Goal: Task Accomplishment & Management: Manage account settings

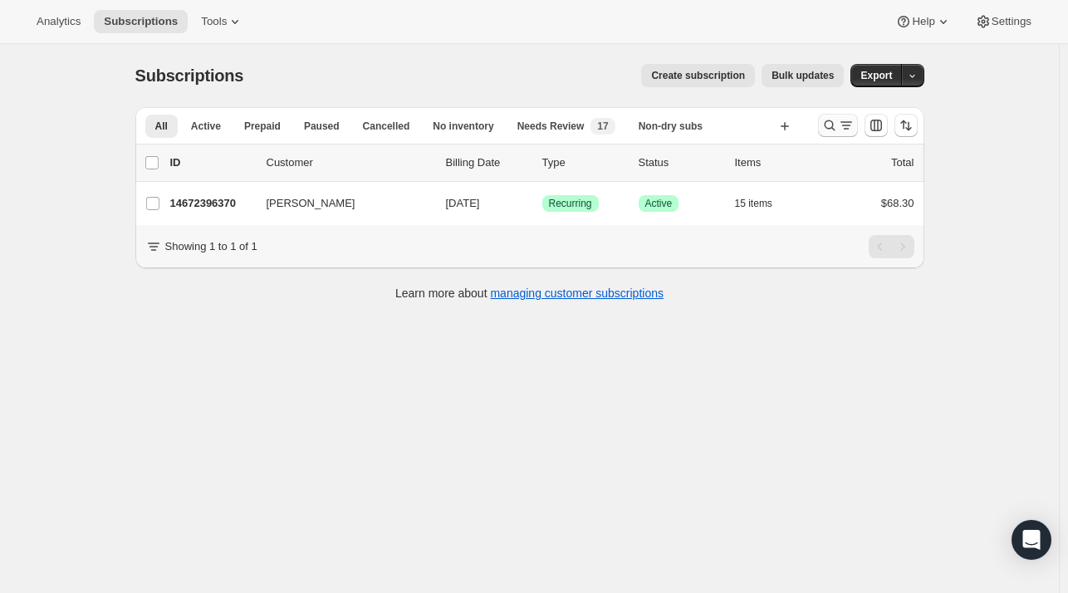
click at [838, 122] on icon "Search and filter results" at bounding box center [829, 125] width 17 height 17
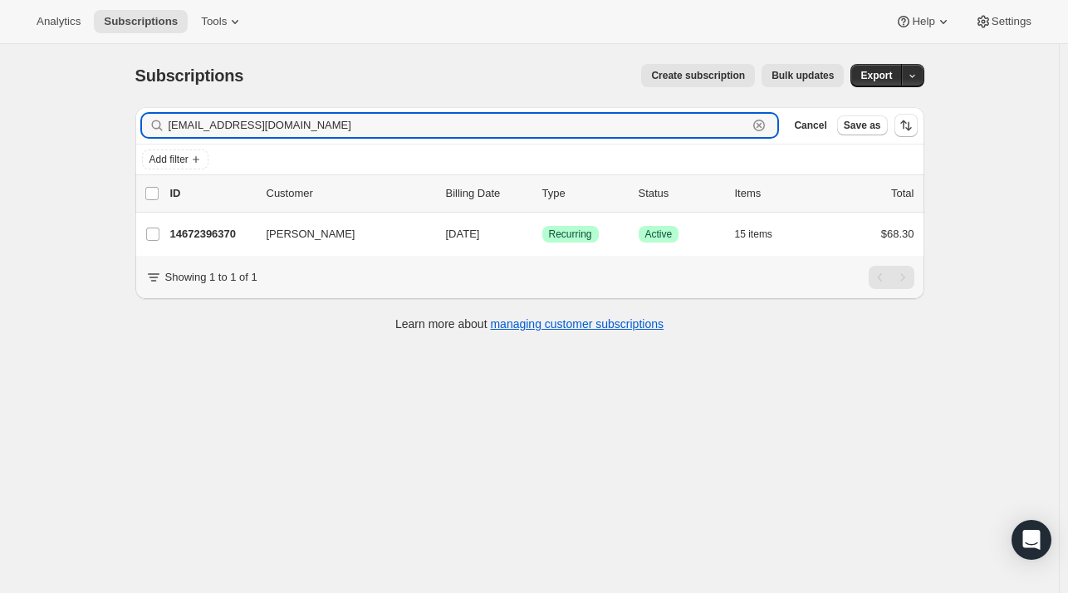
click at [767, 125] on icon "button" at bounding box center [759, 125] width 17 height 17
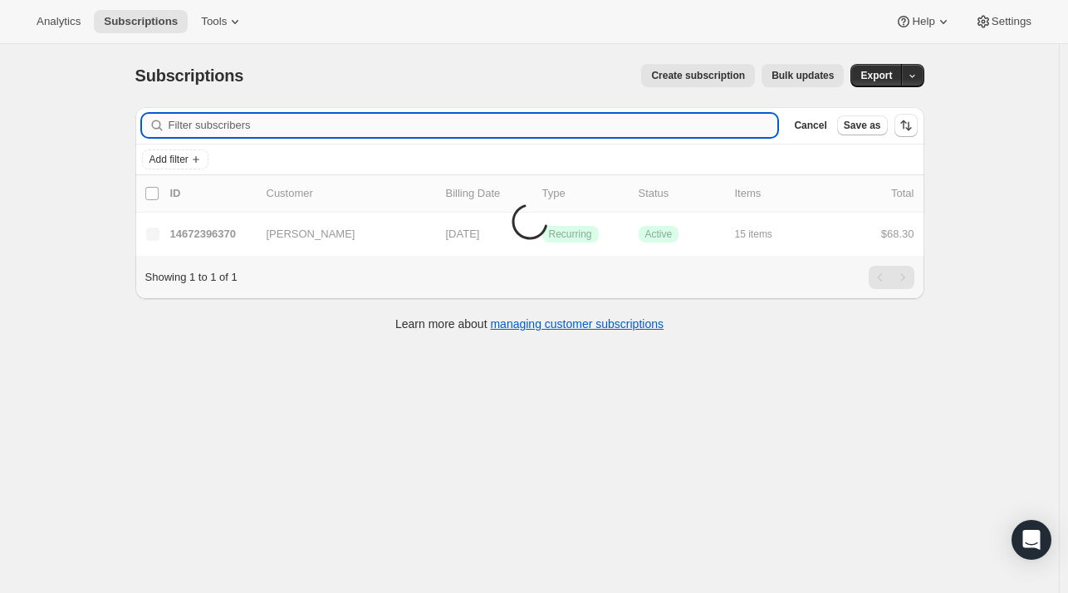
paste input "[EMAIL_ADDRESS][DOMAIN_NAME]"
type input "[EMAIL_ADDRESS][DOMAIN_NAME]"
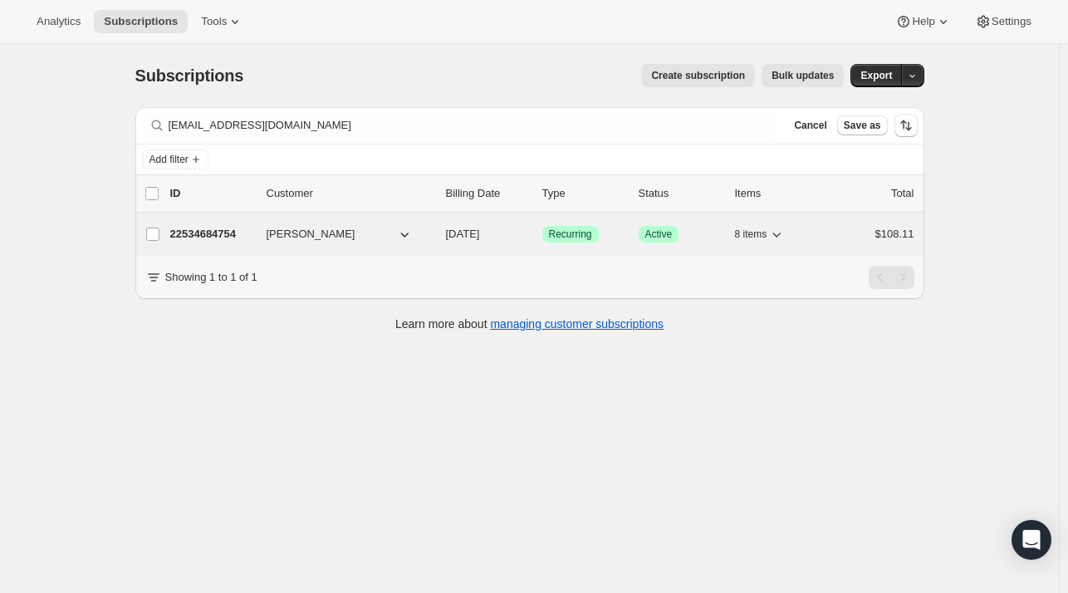
click at [248, 228] on p "22534684754" at bounding box center [211, 234] width 83 height 17
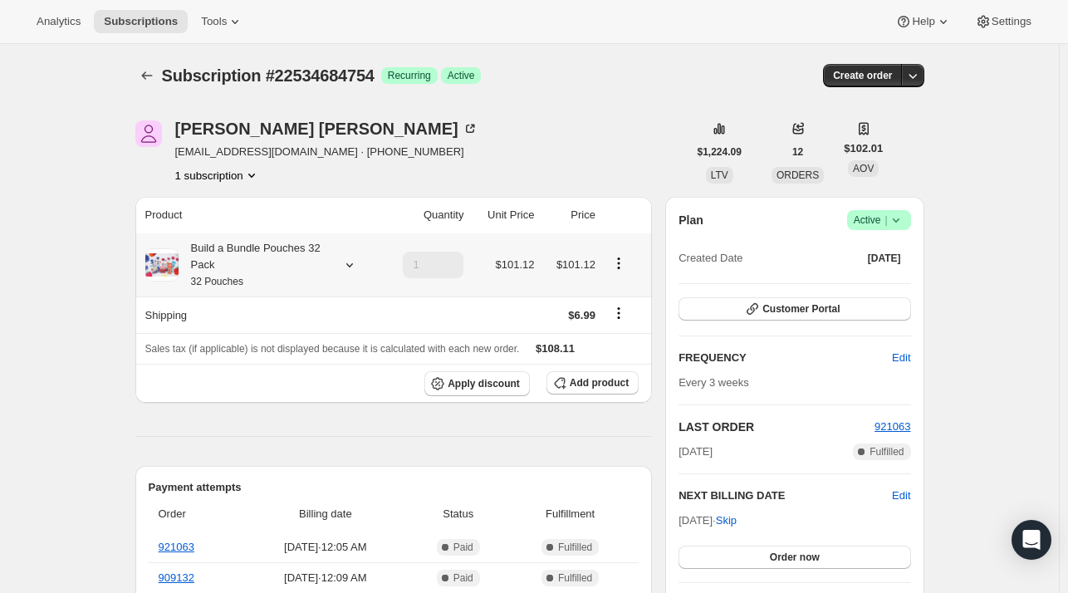
click at [352, 263] on icon at bounding box center [349, 265] width 17 height 17
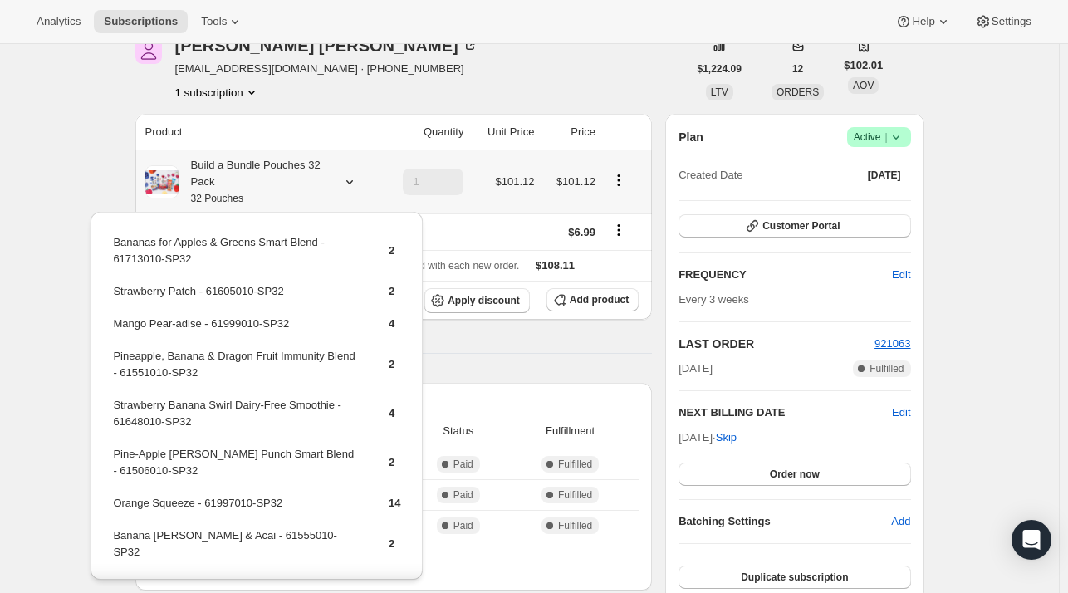
scroll to position [27, 0]
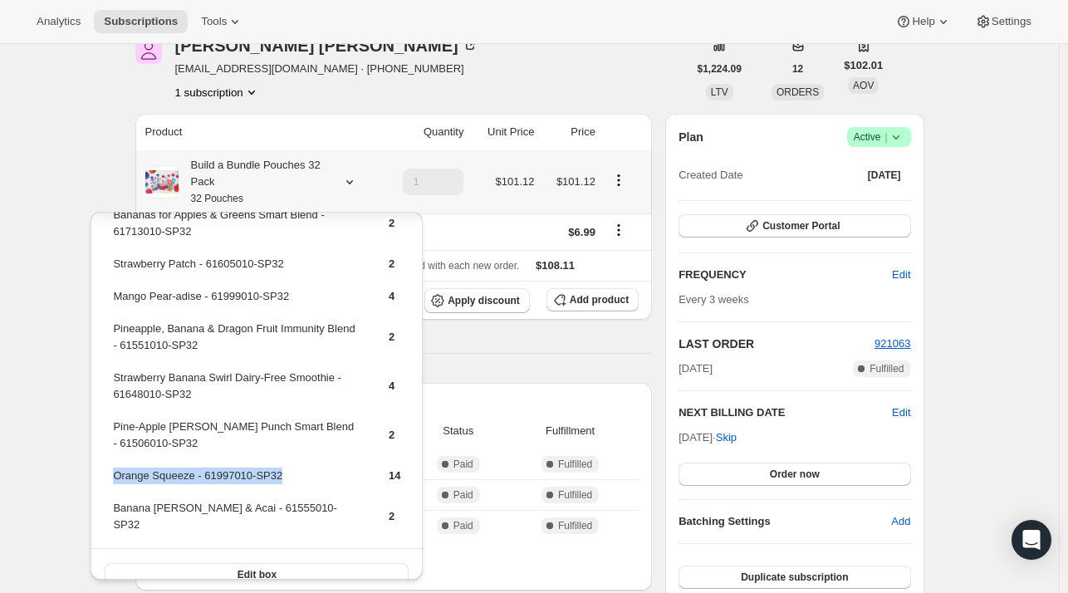
drag, startPoint x: 296, startPoint y: 472, endPoint x: 111, endPoint y: 478, distance: 184.4
click at [112, 478] on td "Orange Squeeze - 61997010-SP32" at bounding box center [236, 482] width 248 height 31
copy td "Orange Squeeze - 61997010-SP32"
click at [568, 302] on icon "button" at bounding box center [559, 299] width 17 height 17
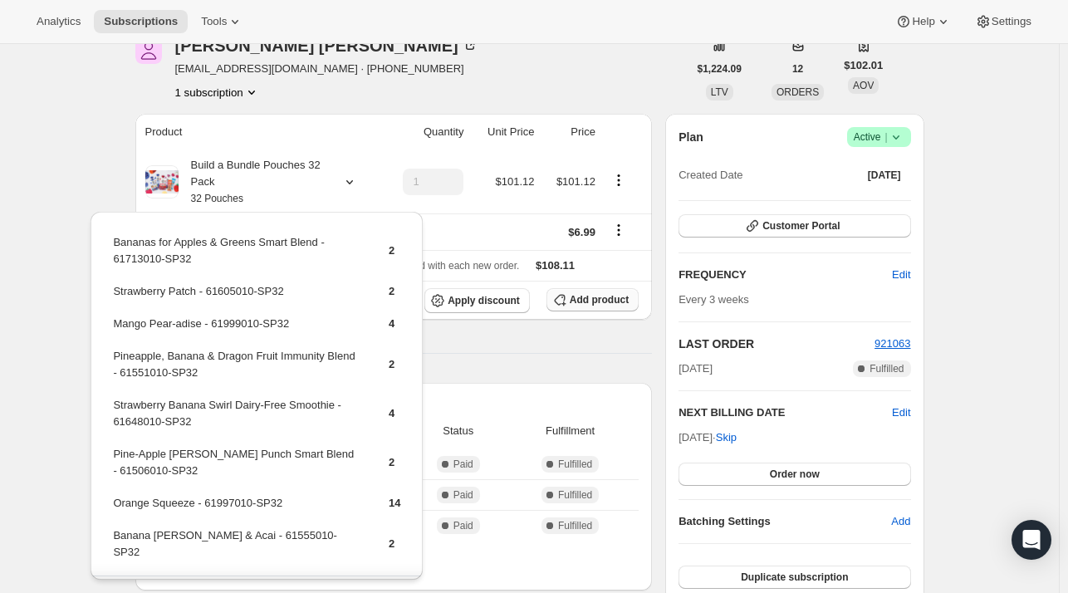
scroll to position [83, 0]
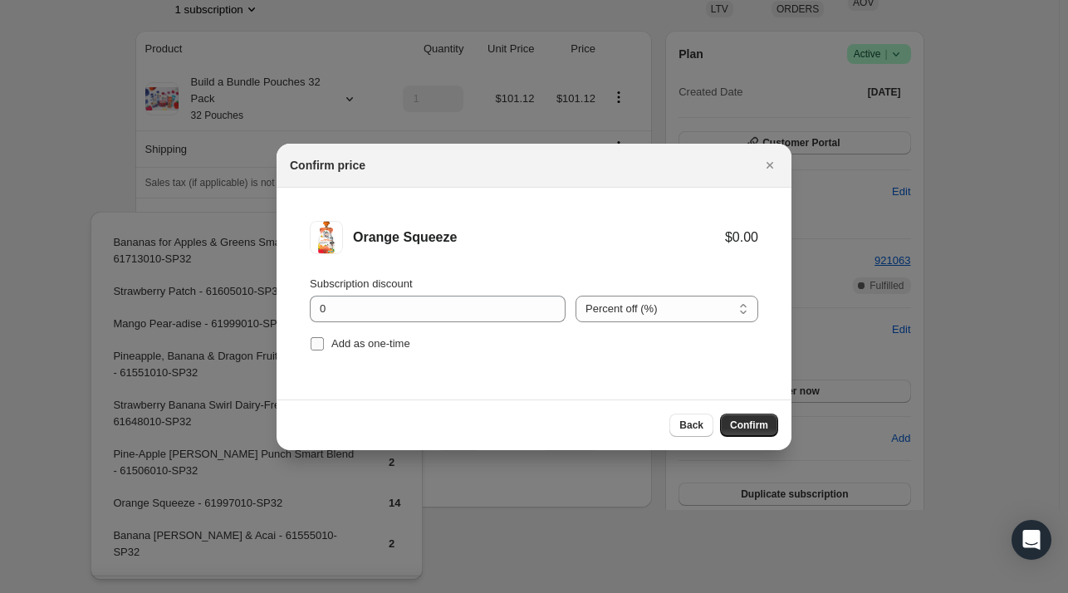
click at [369, 340] on span "Add as one-time" at bounding box center [370, 343] width 79 height 12
click at [324, 340] on input "Add as one-time" at bounding box center [317, 343] width 13 height 13
checkbox input "true"
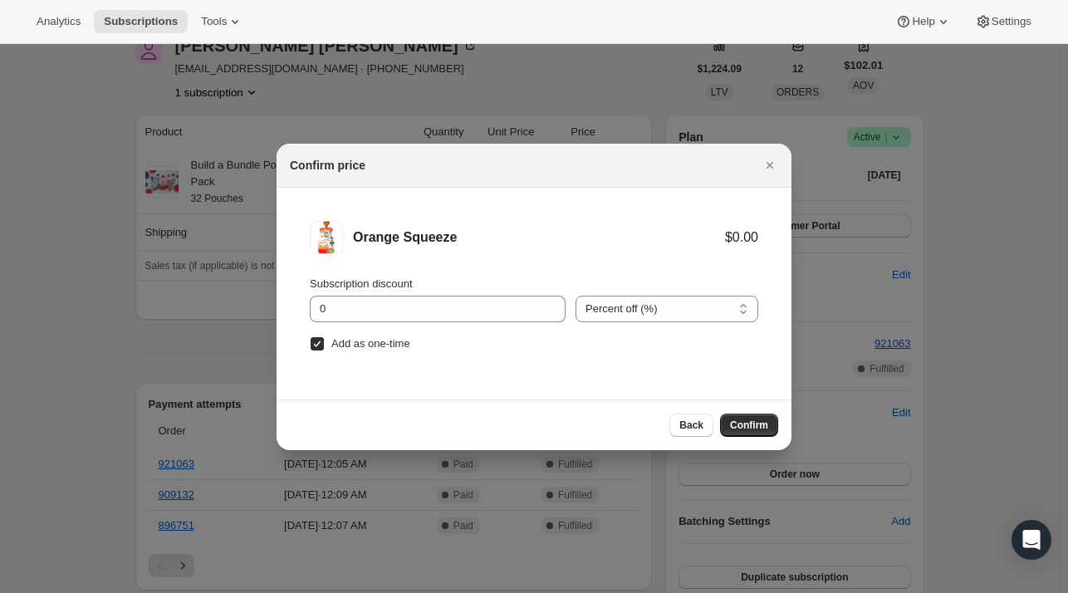
scroll to position [0, 0]
click at [765, 429] on span "Confirm" at bounding box center [749, 424] width 38 height 13
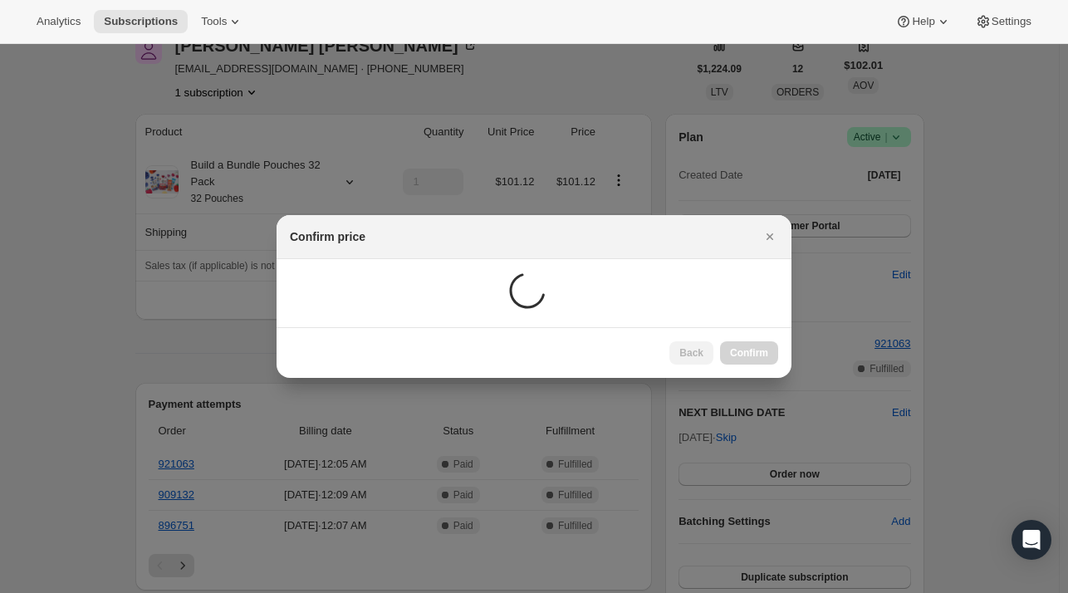
scroll to position [83, 0]
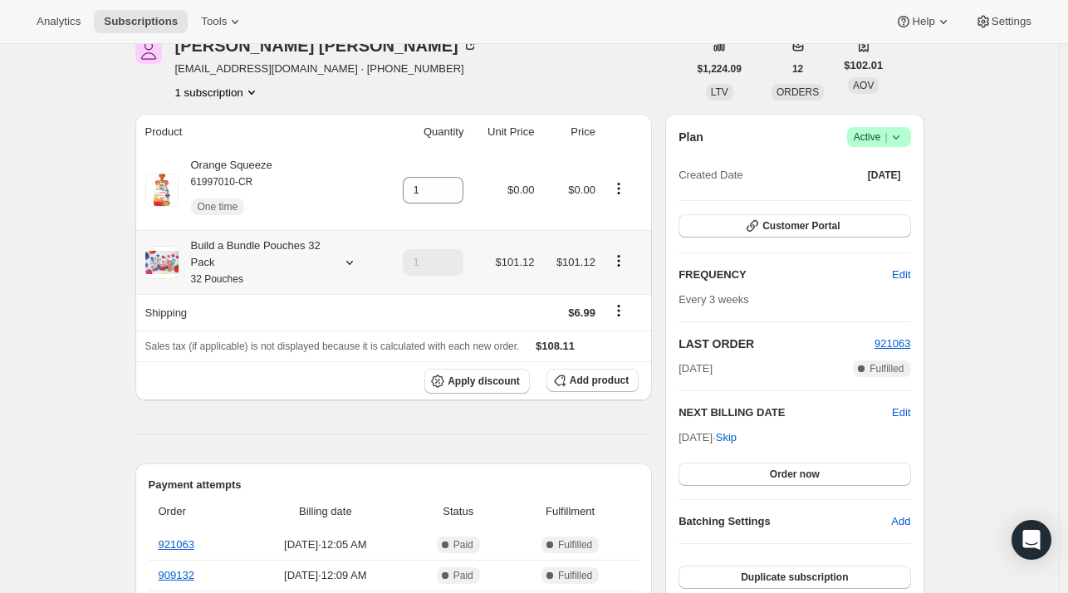
click at [349, 262] on icon at bounding box center [349, 262] width 17 height 17
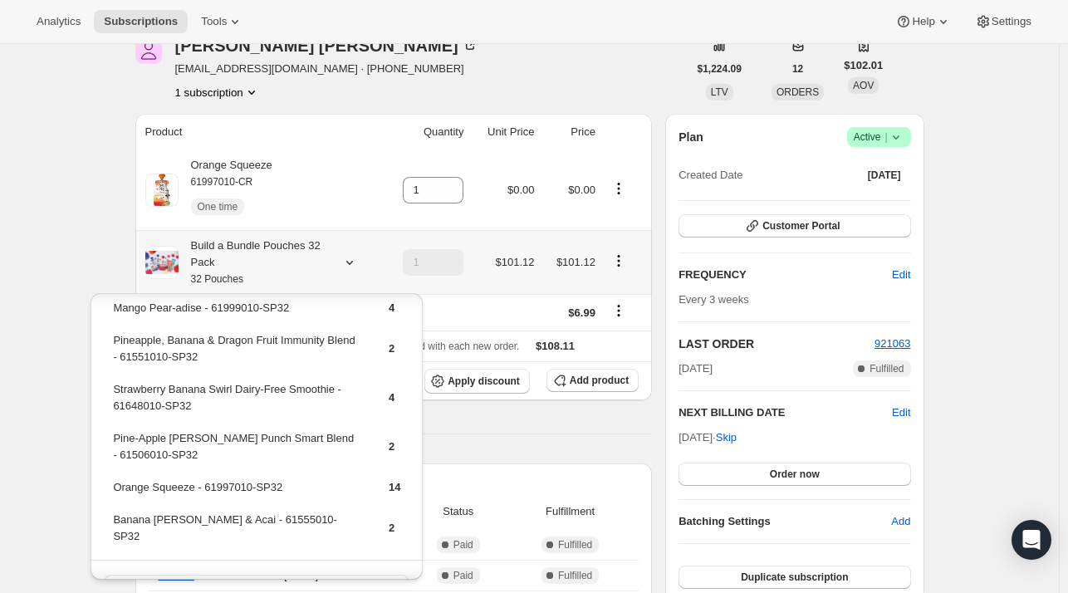
scroll to position [110, 0]
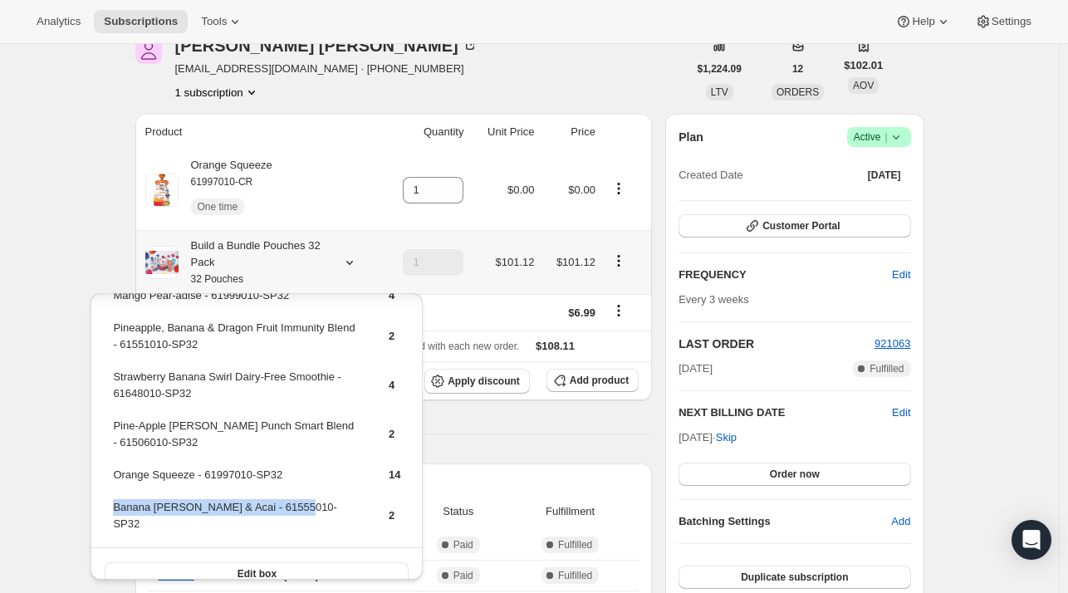
drag, startPoint x: 211, startPoint y: 505, endPoint x: 114, endPoint y: 510, distance: 97.3
click at [114, 510] on td "Banana [PERSON_NAME] & Acai - 61555010-SP32" at bounding box center [236, 521] width 248 height 47
copy td "Banana [PERSON_NAME] & Acai - 61555010-SP32"
click at [596, 378] on span "Add product" at bounding box center [599, 380] width 59 height 13
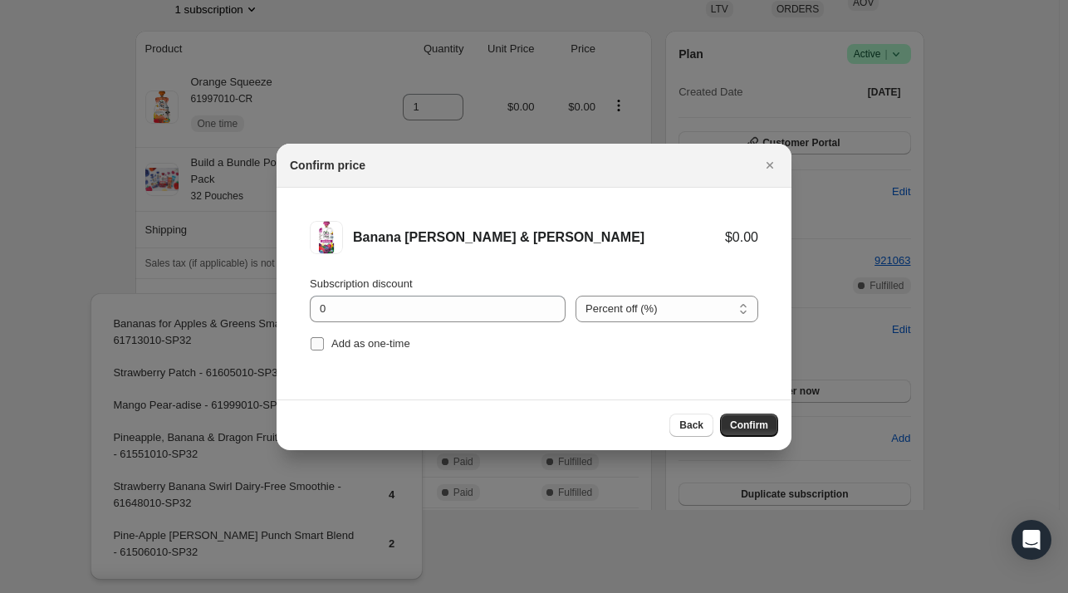
click at [374, 340] on span "Add as one-time" at bounding box center [370, 343] width 79 height 12
click at [324, 340] on input "Add as one-time" at bounding box center [317, 343] width 13 height 13
checkbox input "true"
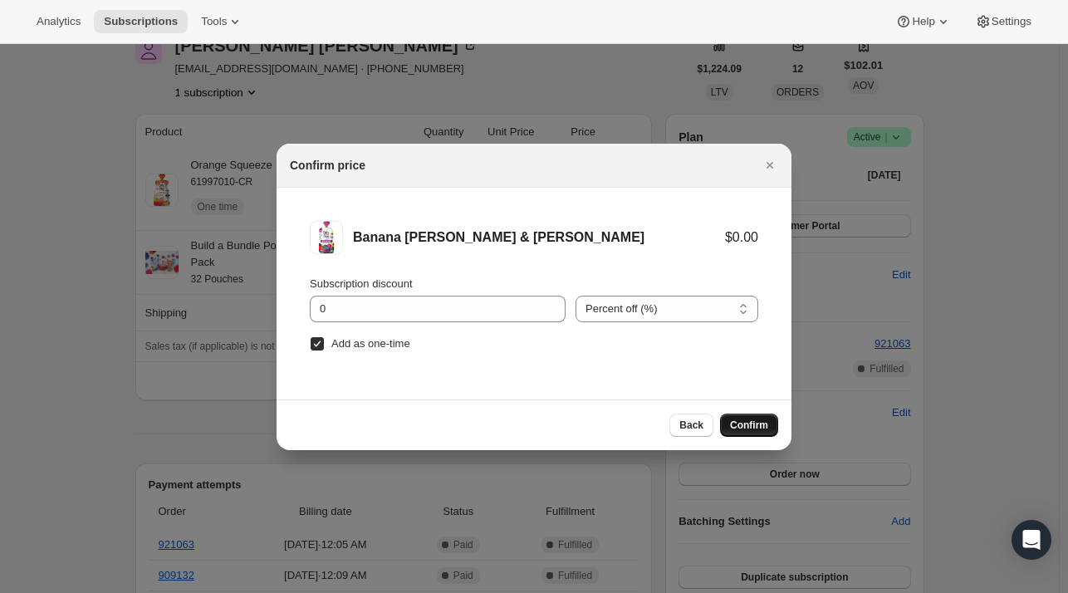
click at [740, 424] on span "Confirm" at bounding box center [749, 424] width 38 height 13
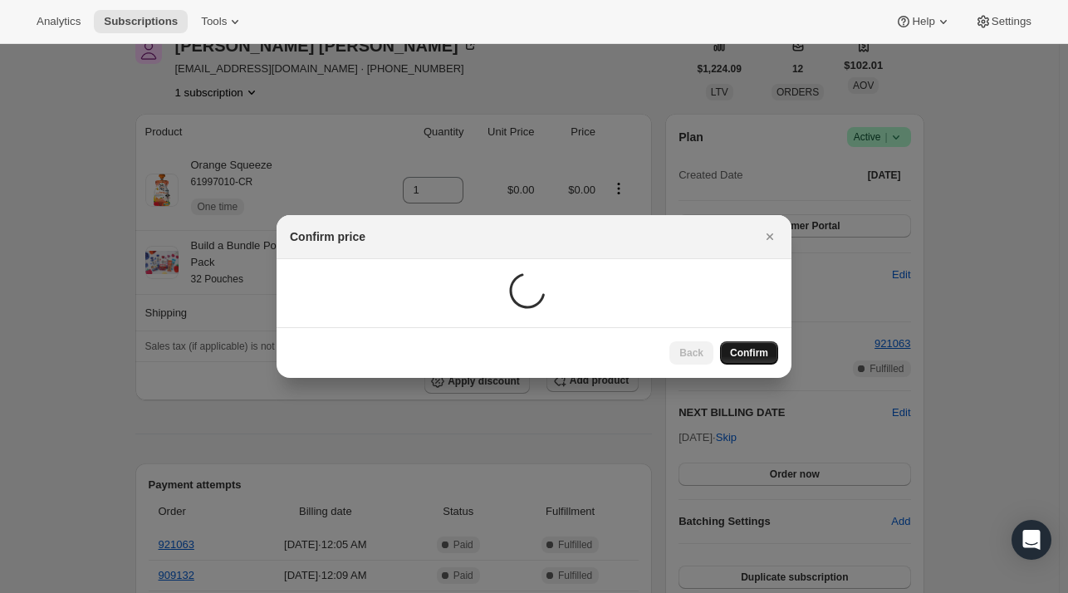
scroll to position [83, 0]
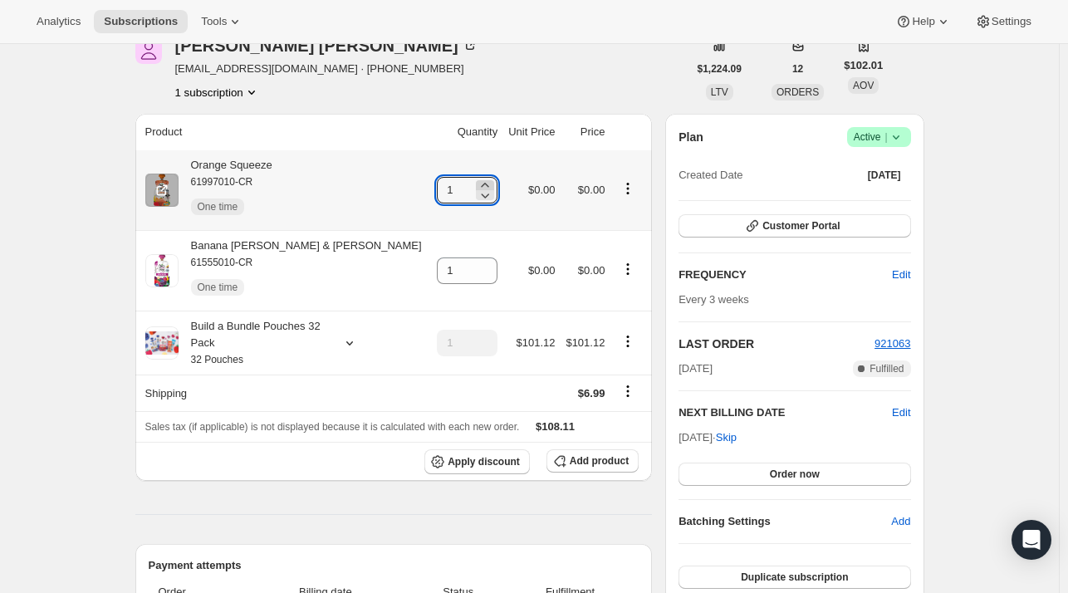
click at [477, 184] on icon at bounding box center [485, 185] width 17 height 17
type input "3"
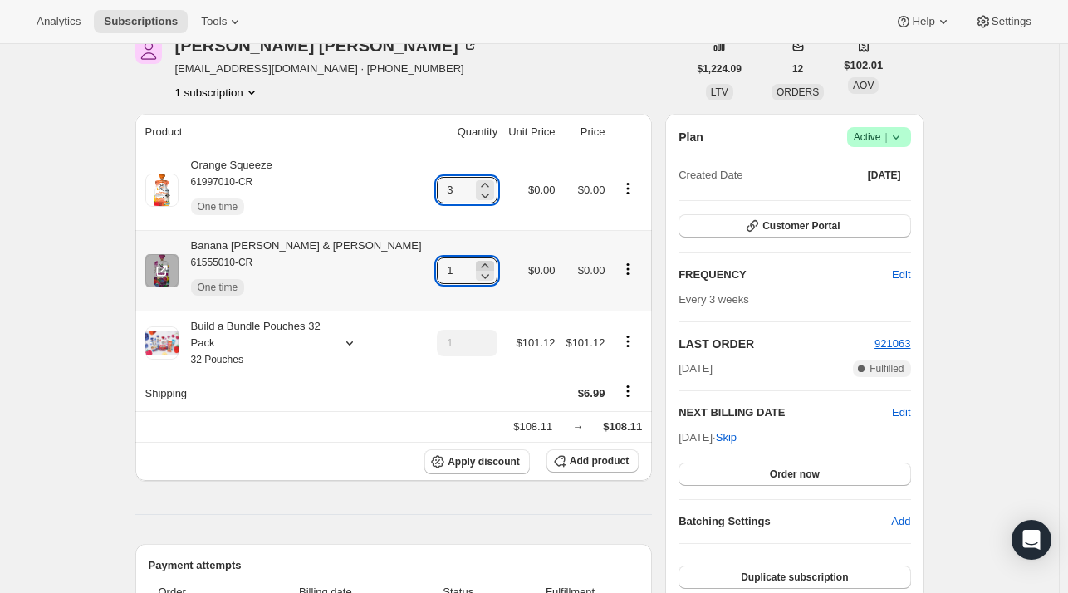
click at [477, 260] on icon at bounding box center [485, 265] width 17 height 17
type input "3"
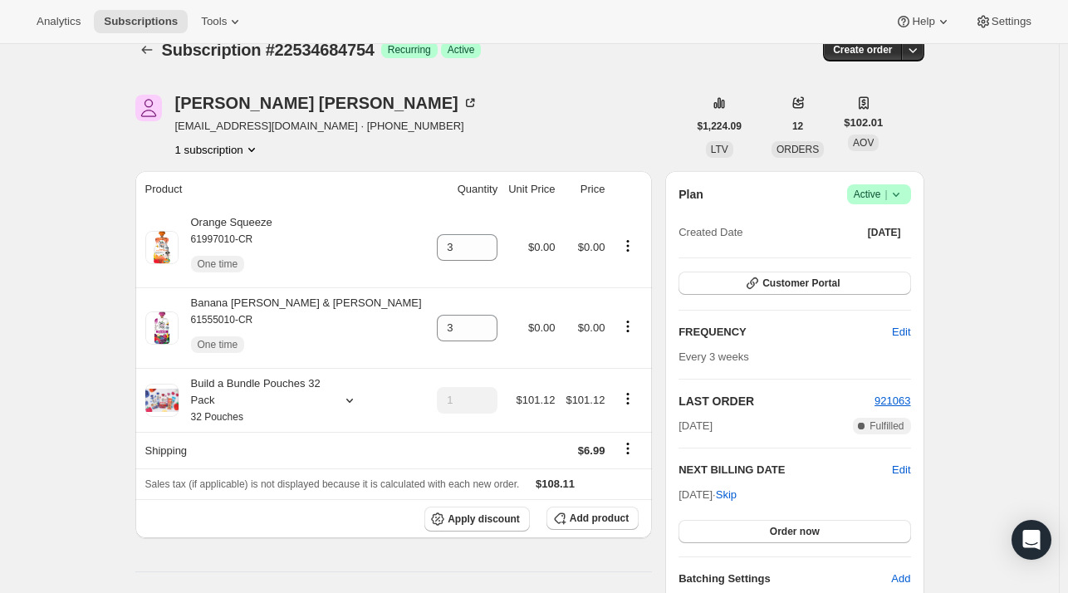
scroll to position [0, 0]
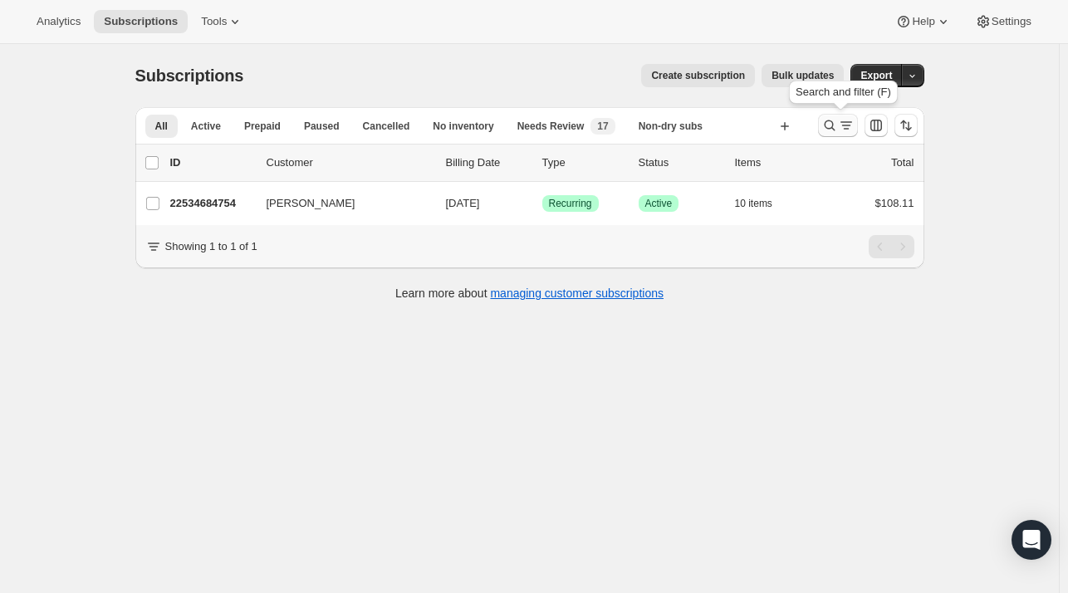
click at [834, 127] on icon "Search and filter results" at bounding box center [829, 125] width 11 height 11
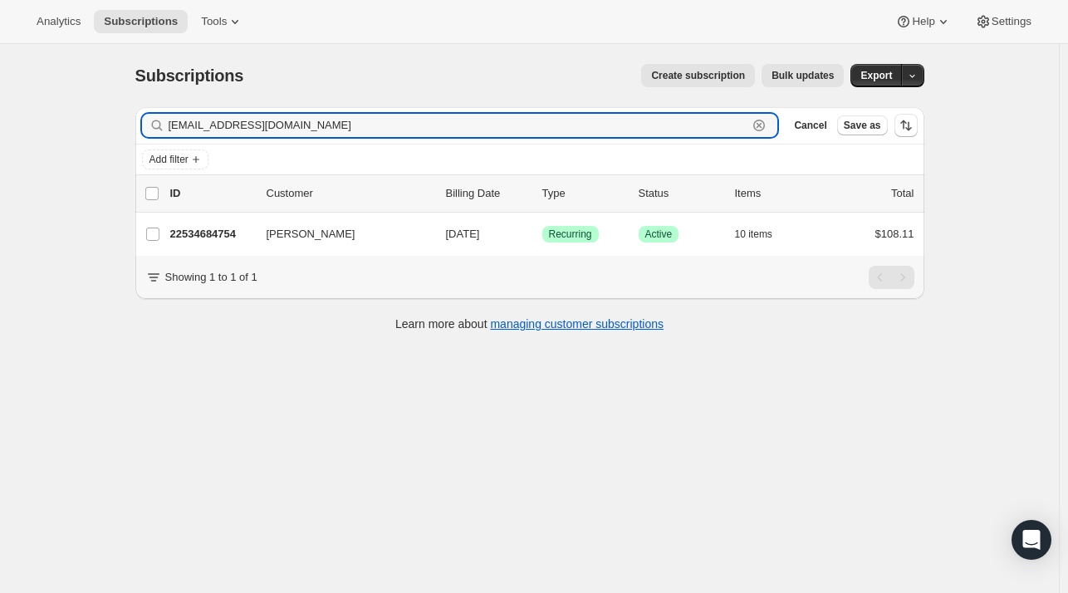
click at [762, 124] on icon "button" at bounding box center [759, 126] width 6 height 6
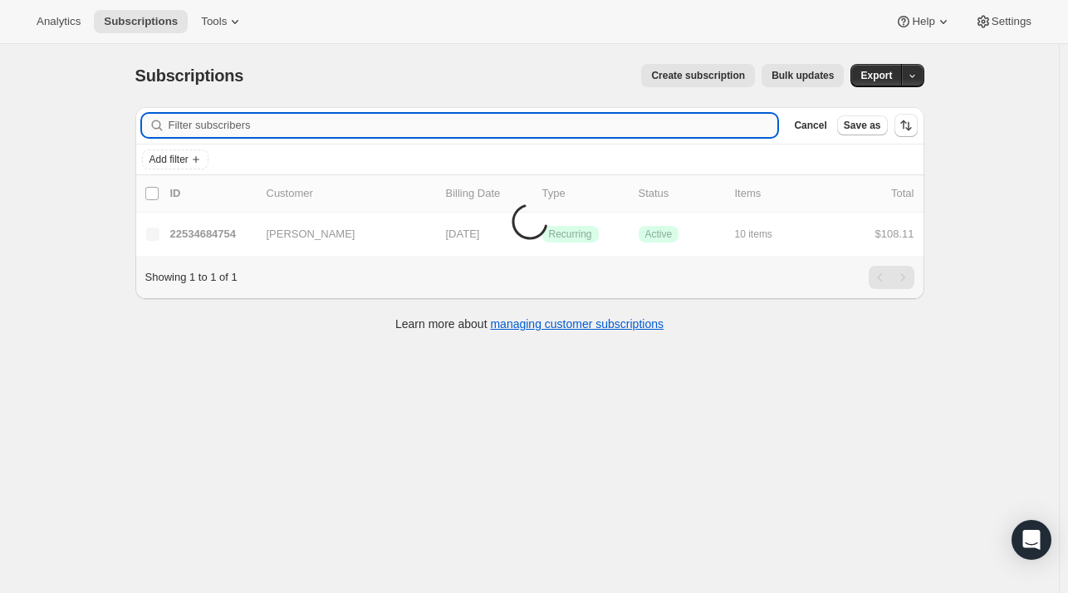
paste input "[EMAIL_ADDRESS][DOMAIN_NAME]"
type input "[EMAIL_ADDRESS][DOMAIN_NAME]"
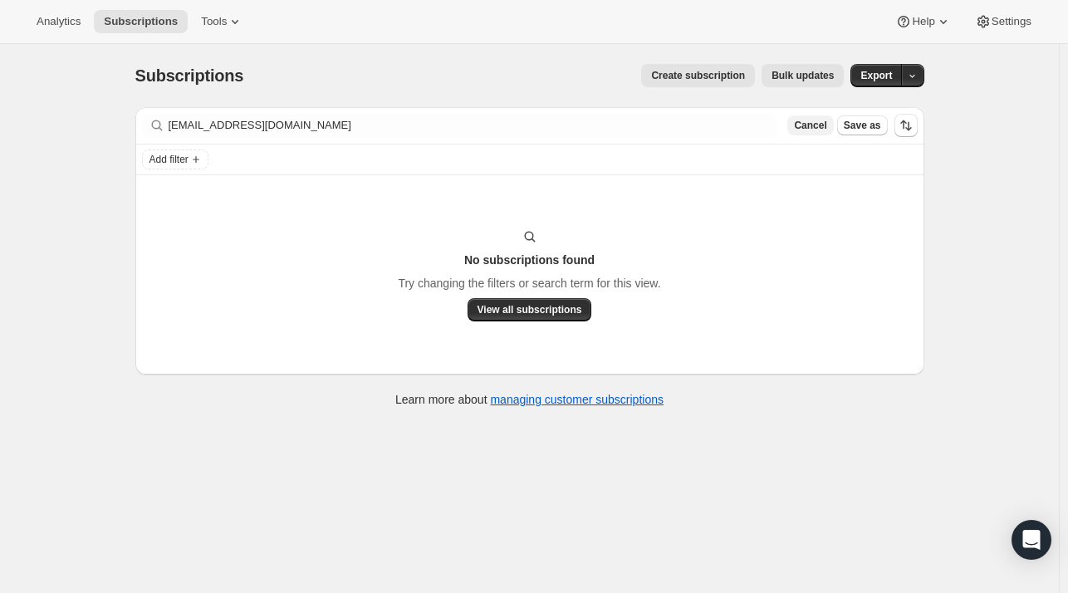
click at [826, 123] on span "Cancel" at bounding box center [810, 125] width 32 height 13
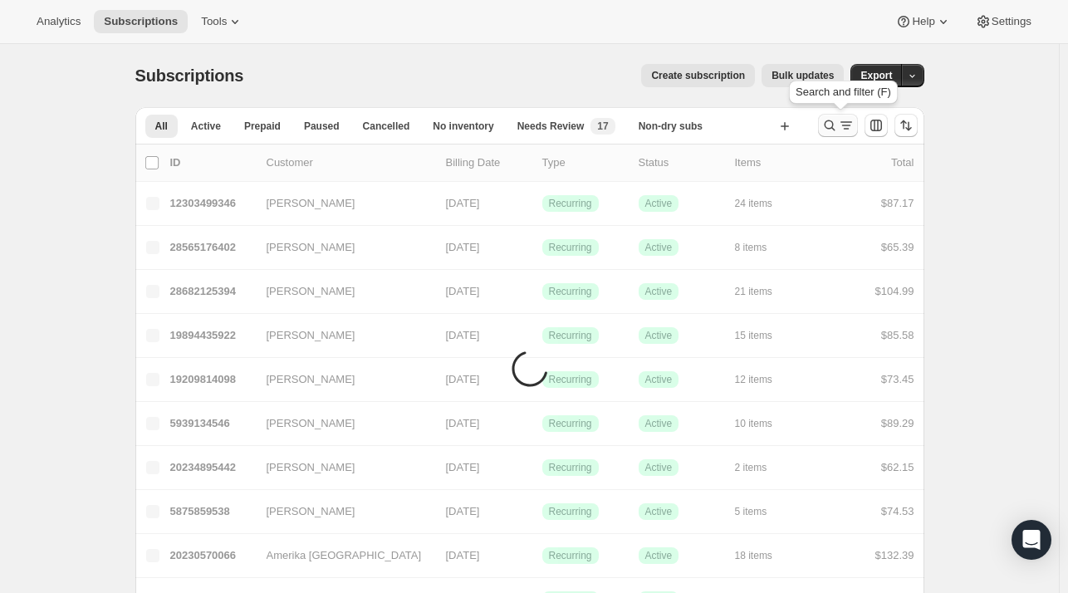
click at [832, 130] on icon "Search and filter results" at bounding box center [829, 125] width 17 height 17
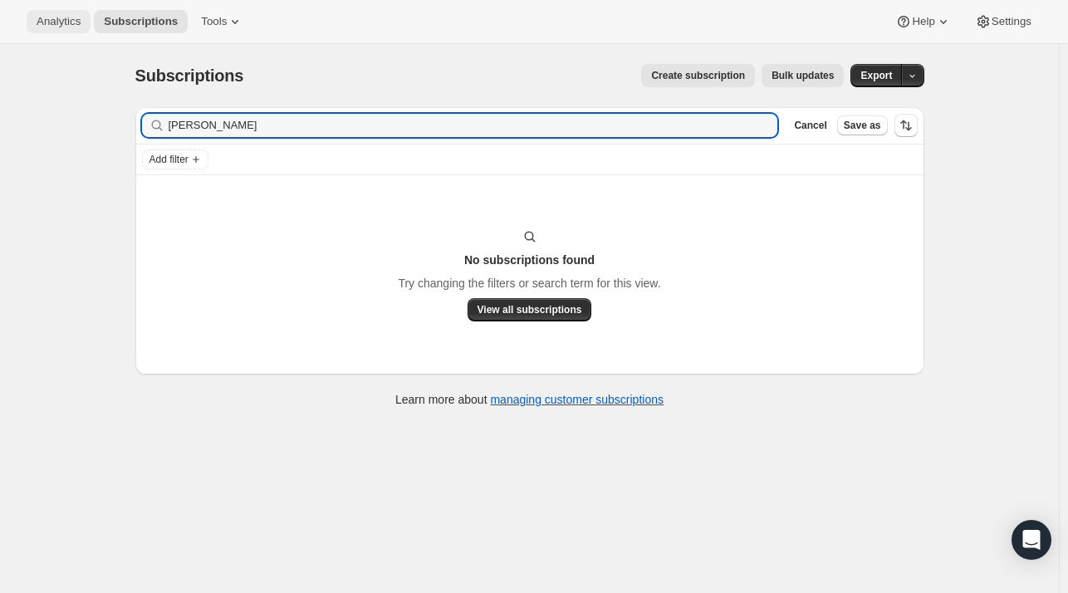
type input "[PERSON_NAME]"
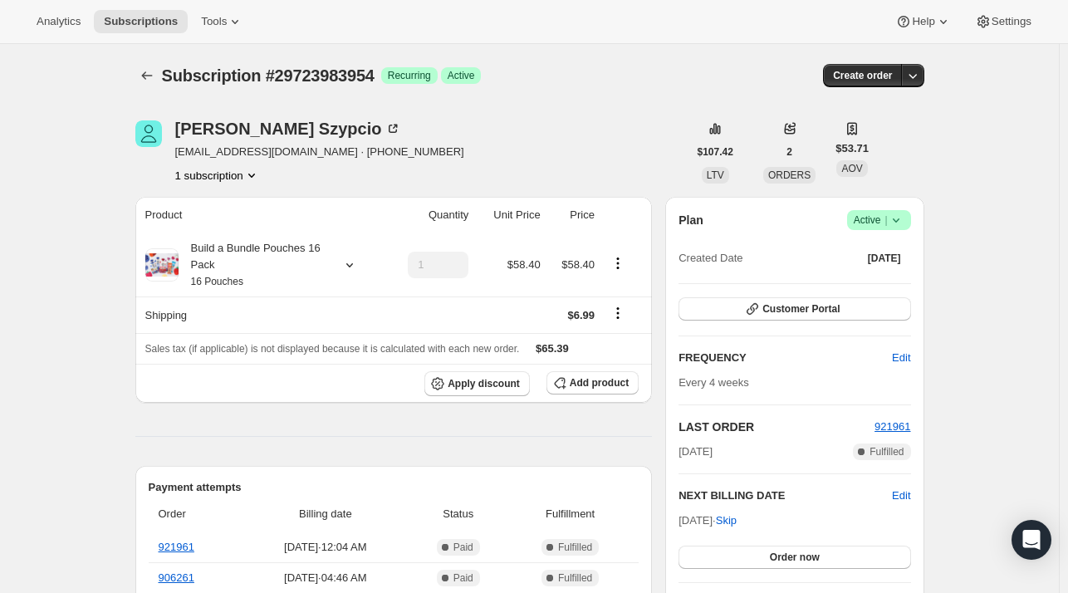
click at [875, 222] on span "Active |" at bounding box center [879, 220] width 51 height 17
click at [872, 278] on span "Cancel subscription" at bounding box center [884, 280] width 94 height 12
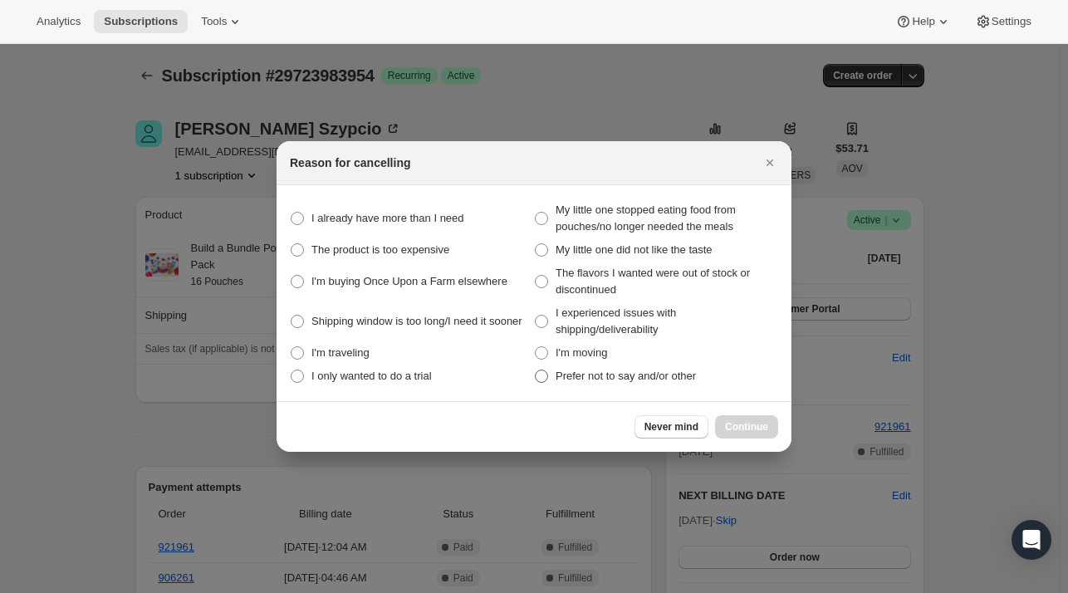
click at [557, 371] on span "Prefer not to say and/or other" at bounding box center [625, 375] width 140 height 12
click at [536, 370] on other "Prefer not to say and/or other" at bounding box center [535, 369] width 1 height 1
radio other "true"
click at [735, 425] on span "Continue" at bounding box center [746, 426] width 43 height 13
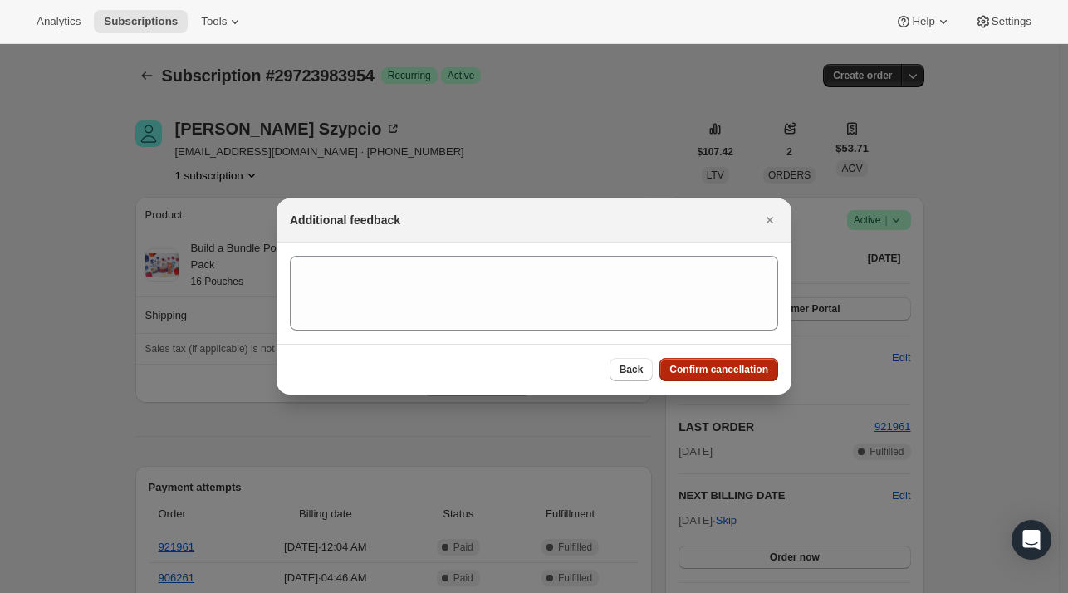
click at [692, 369] on span "Confirm cancellation" at bounding box center [718, 369] width 99 height 13
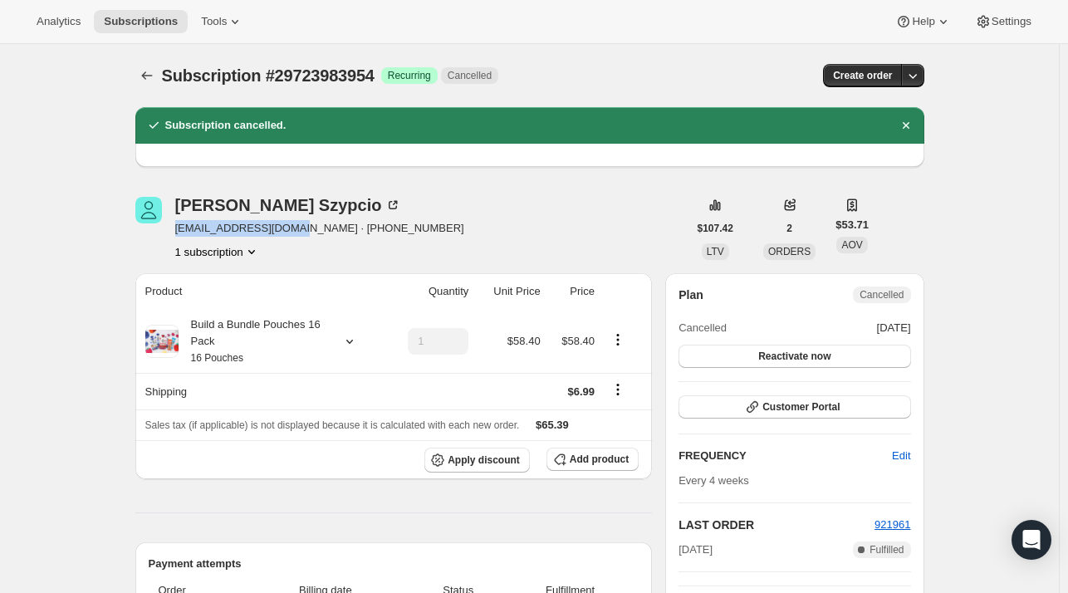
drag, startPoint x: 296, startPoint y: 229, endPoint x: 179, endPoint y: 232, distance: 117.9
click at [179, 232] on span "monikaratownika6@o2.pl · +12244106780" at bounding box center [319, 228] width 289 height 17
drag, startPoint x: 183, startPoint y: 232, endPoint x: 448, endPoint y: 199, distance: 267.7
click at [521, 158] on div at bounding box center [529, 155] width 789 height 23
drag, startPoint x: 298, startPoint y: 228, endPoint x: 179, endPoint y: 230, distance: 119.6
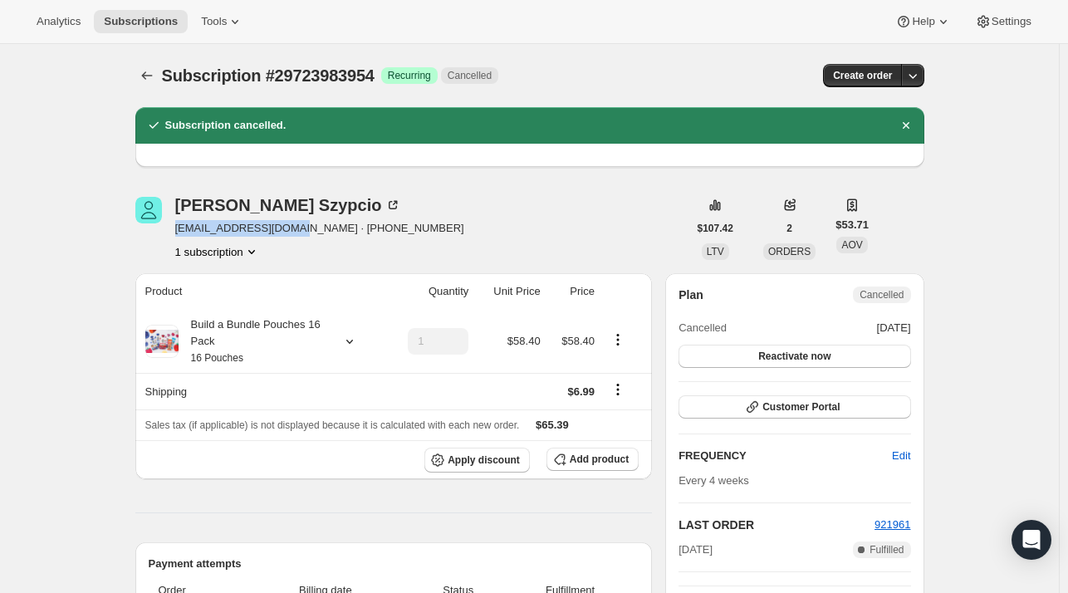
click at [179, 230] on span "monikaratownika6@o2.pl · +12244106780" at bounding box center [319, 228] width 289 height 17
drag, startPoint x: 184, startPoint y: 230, endPoint x: 593, endPoint y: 263, distance: 410.7
drag, startPoint x: 360, startPoint y: 216, endPoint x: 535, endPoint y: 207, distance: 174.6
click at [362, 217] on div "Monika Szypcio monikaratownika6@o2.pl · +12244106780 1 subscription" at bounding box center [319, 228] width 289 height 63
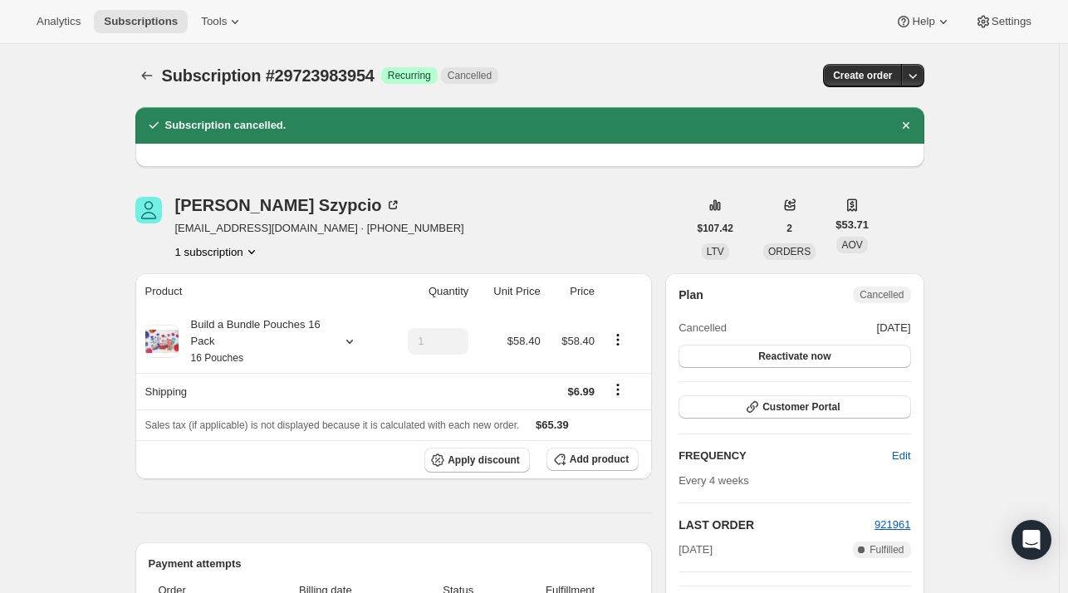
drag, startPoint x: 300, startPoint y: 233, endPoint x: 176, endPoint y: 232, distance: 123.7
click at [177, 233] on div "Monika Szypcio monikaratownika6@o2.pl · +12244106780 1 subscription" at bounding box center [411, 228] width 552 height 63
copy span "monikaratownika6@o2.pl"
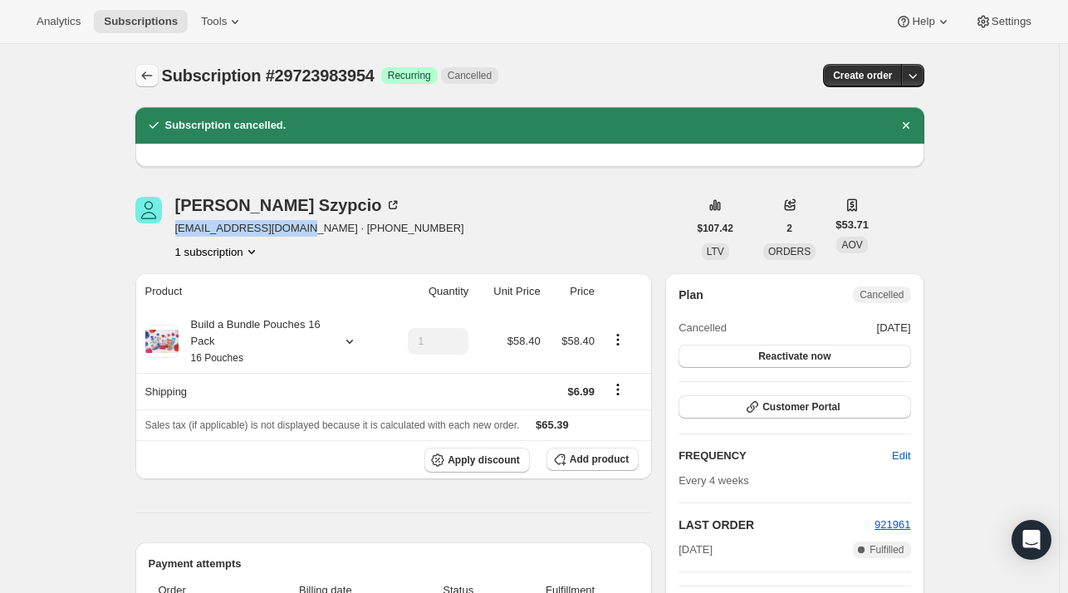
click at [151, 76] on icon "Subscriptions" at bounding box center [146, 75] width 11 height 8
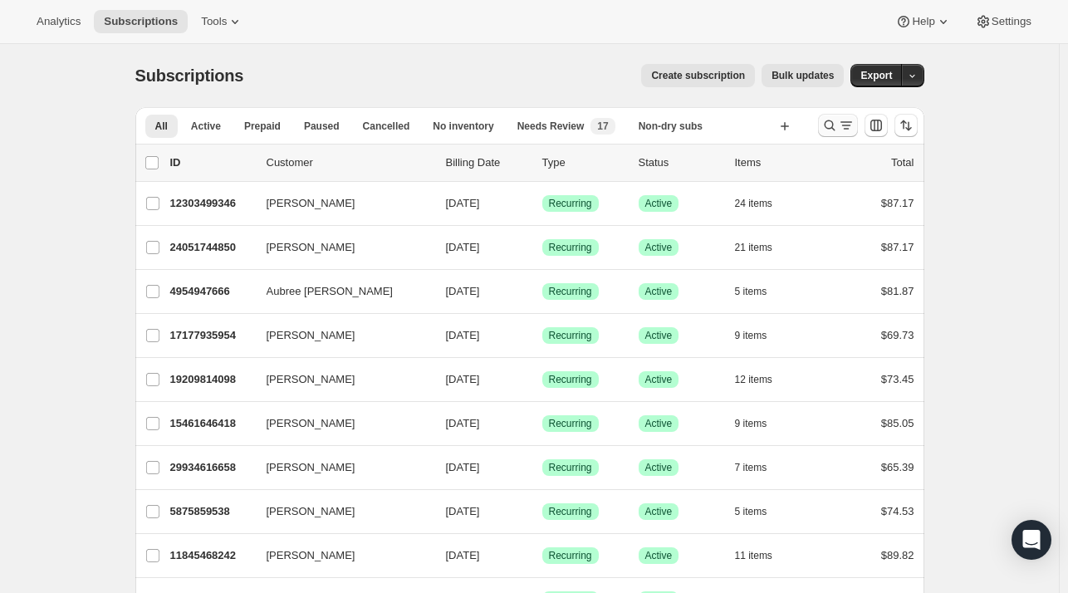
click at [838, 127] on icon "Search and filter results" at bounding box center [829, 125] width 17 height 17
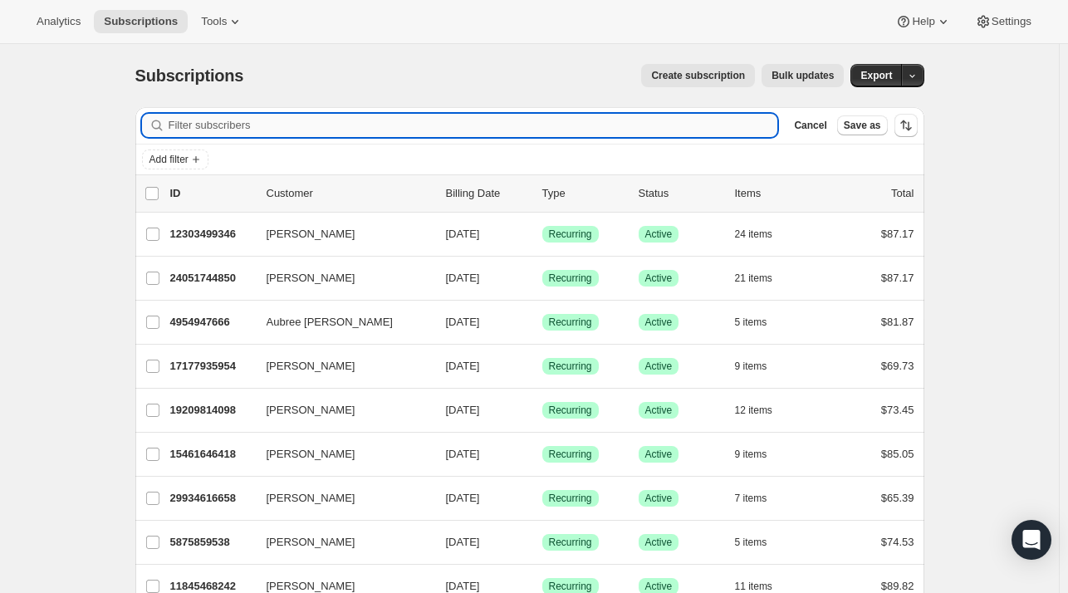
click at [264, 134] on input "Filter subscribers" at bounding box center [473, 125] width 609 height 23
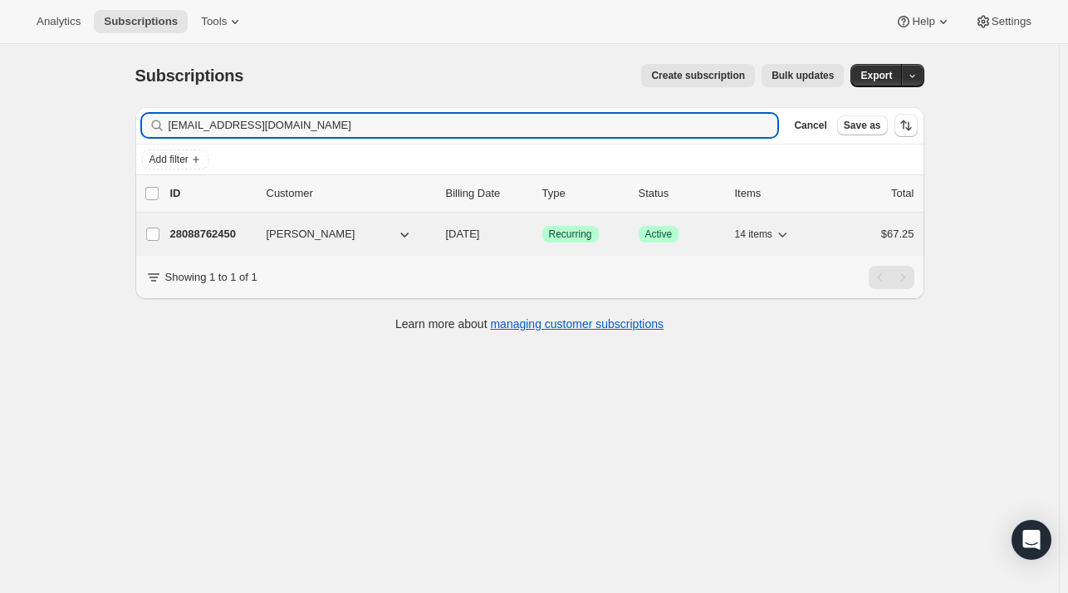
type input "kcb393@yahoo.com"
click at [243, 242] on div "28088762450 Tyler Wall 11/11/2025 Success Recurring Success Active 14 items $67…" at bounding box center [542, 234] width 744 height 23
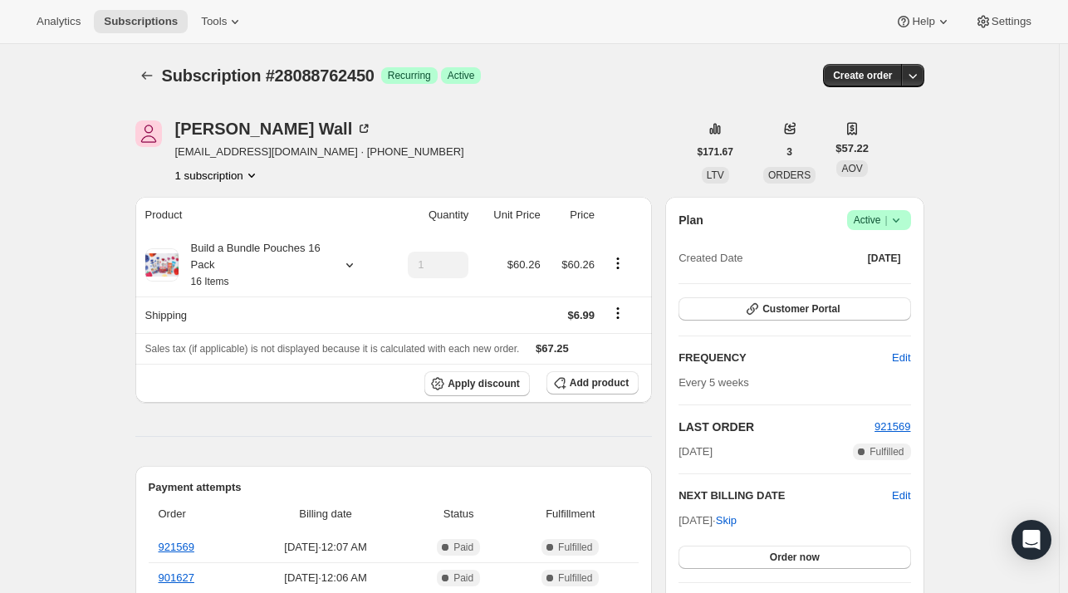
click at [858, 219] on span "Active |" at bounding box center [879, 220] width 51 height 17
click at [855, 277] on span "Cancel subscription" at bounding box center [884, 280] width 94 height 12
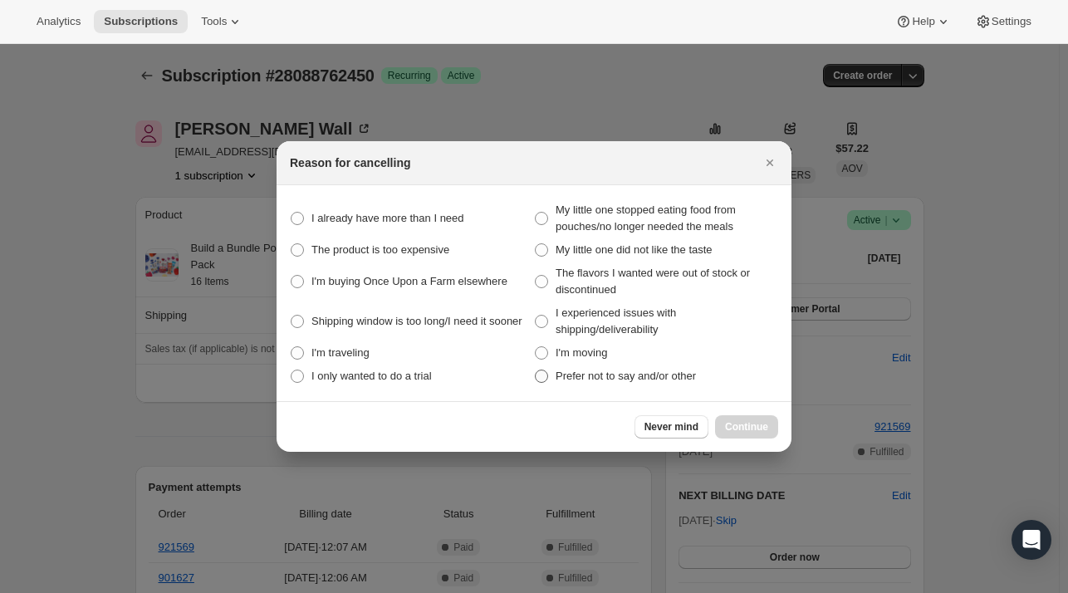
click at [632, 379] on span "Prefer not to say and/or other" at bounding box center [625, 375] width 140 height 12
click at [737, 432] on div "Never mind Continue" at bounding box center [706, 426] width 144 height 23
click at [621, 381] on span "Prefer not to say and/or other" at bounding box center [625, 375] width 140 height 12
click at [536, 370] on other "Prefer not to say and/or other" at bounding box center [535, 369] width 1 height 1
radio other "true"
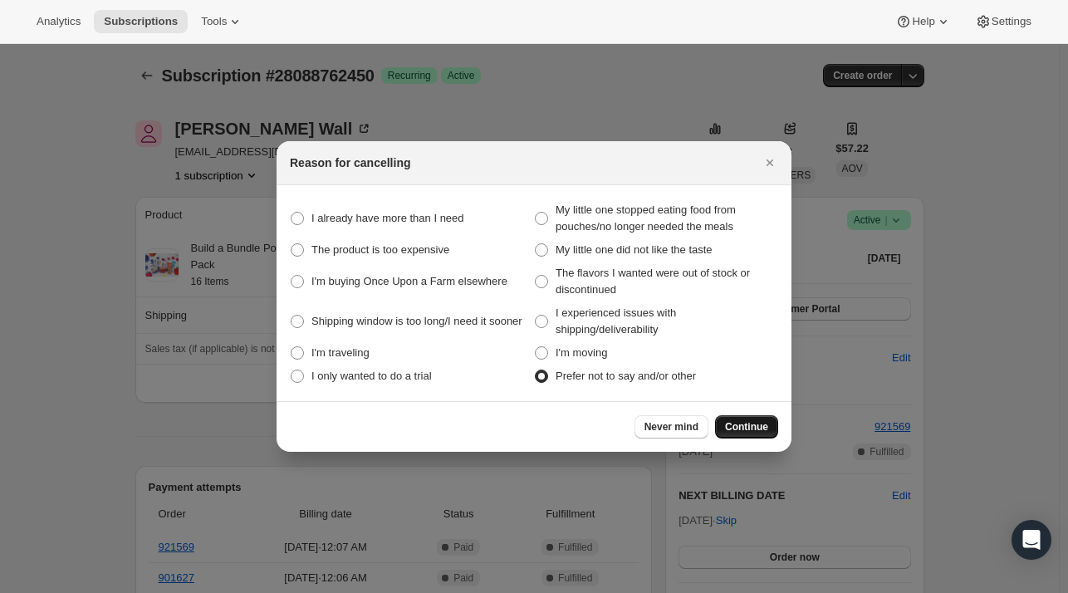
click at [760, 434] on button "Continue" at bounding box center [746, 426] width 63 height 23
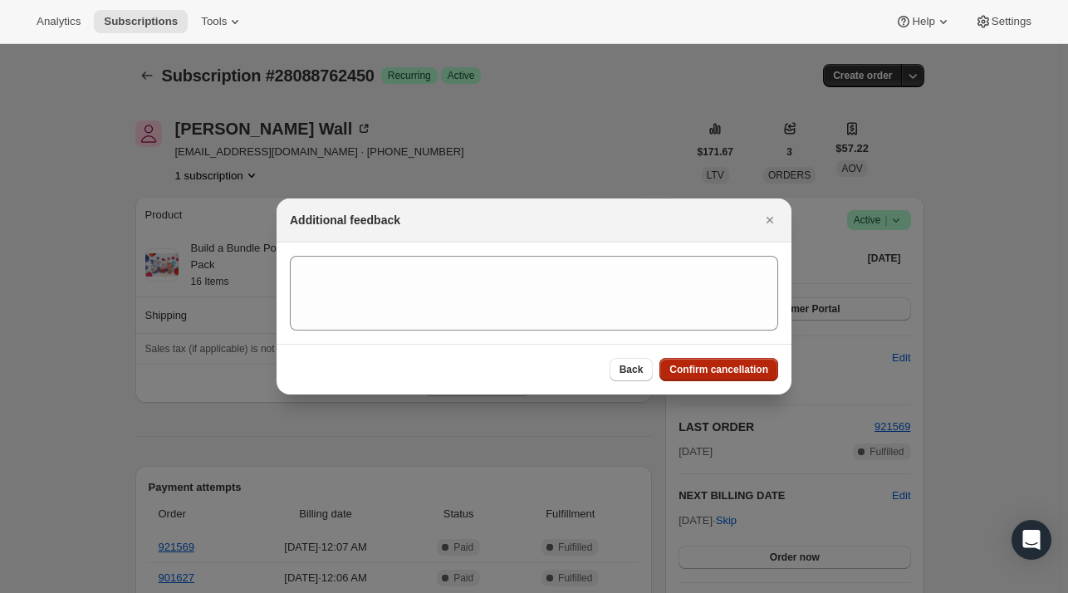
click at [727, 374] on span "Confirm cancellation" at bounding box center [718, 369] width 99 height 13
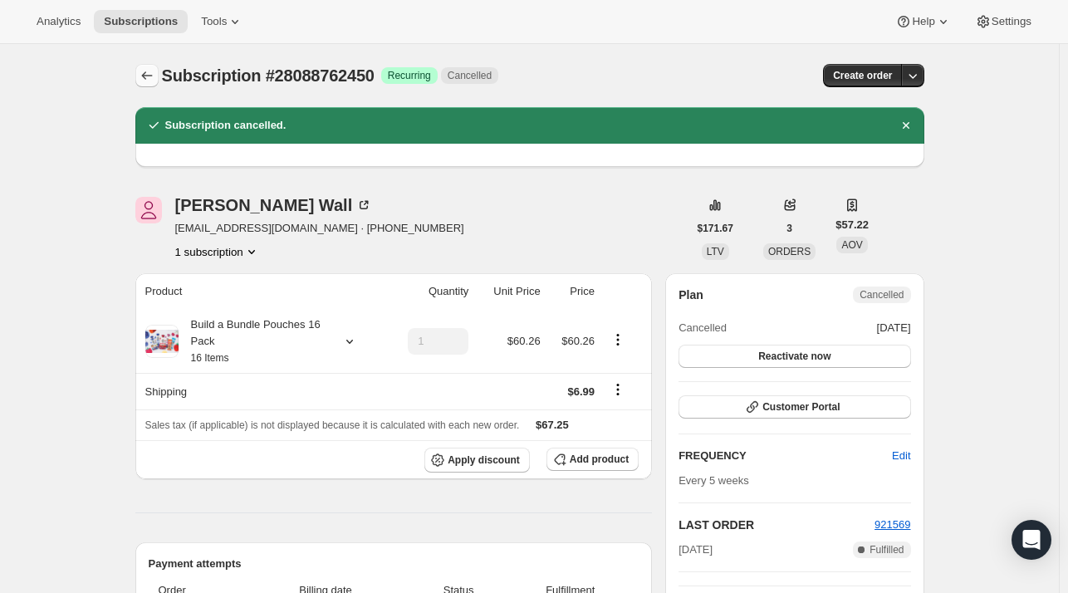
click at [140, 71] on button "Subscriptions" at bounding box center [146, 75] width 23 height 23
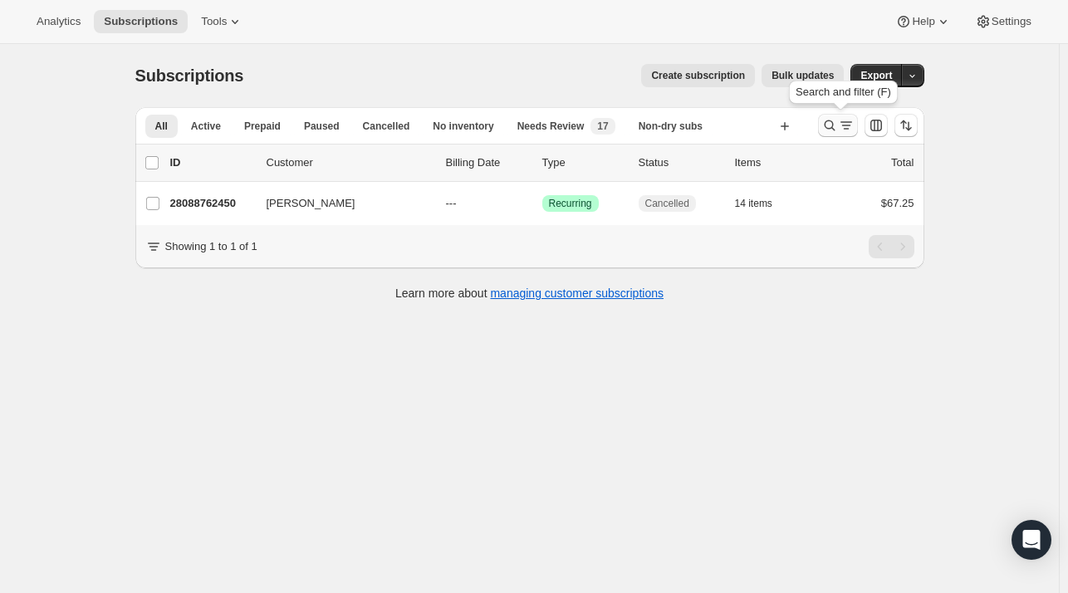
click at [830, 117] on icon "Search and filter results" at bounding box center [829, 125] width 17 height 17
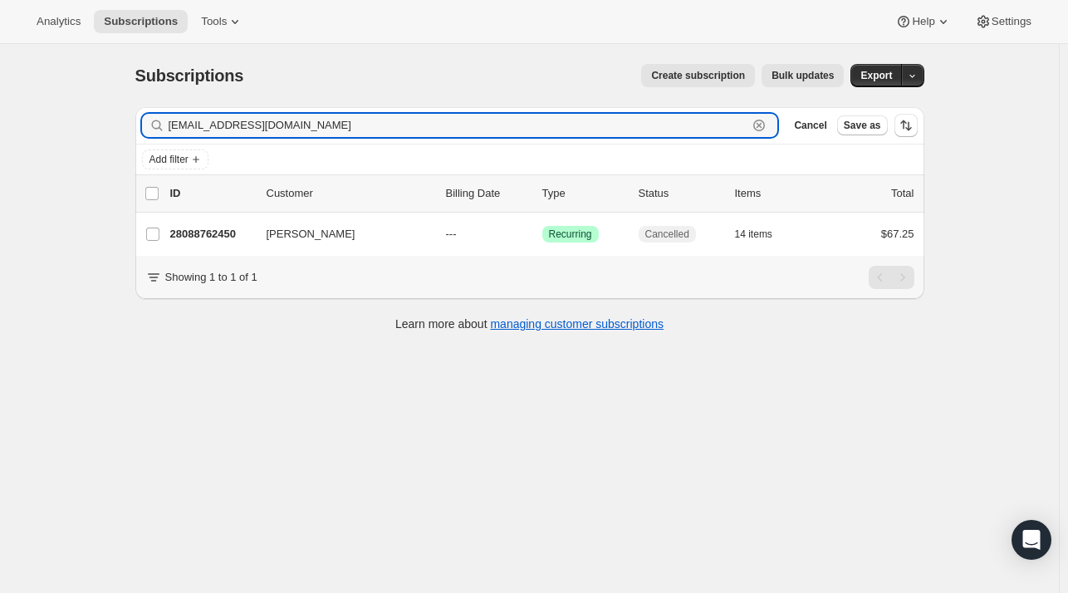
click at [762, 123] on icon "button" at bounding box center [759, 126] width 6 height 6
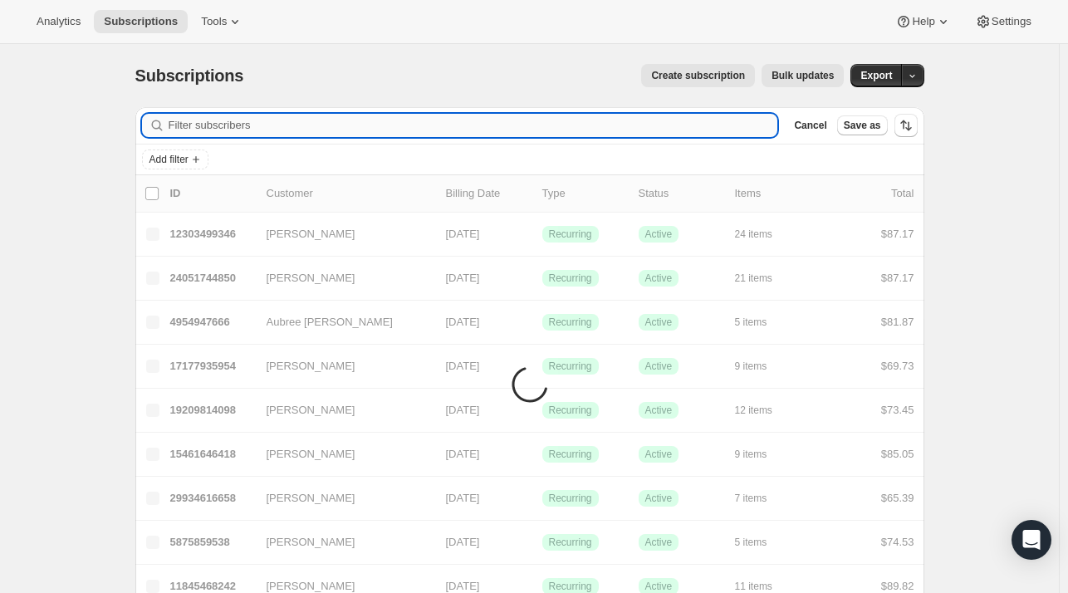
click at [508, 128] on input "Filter subscribers" at bounding box center [473, 125] width 609 height 23
paste input "mkim821@gmail.com"
type input "mkim821@gmail.com"
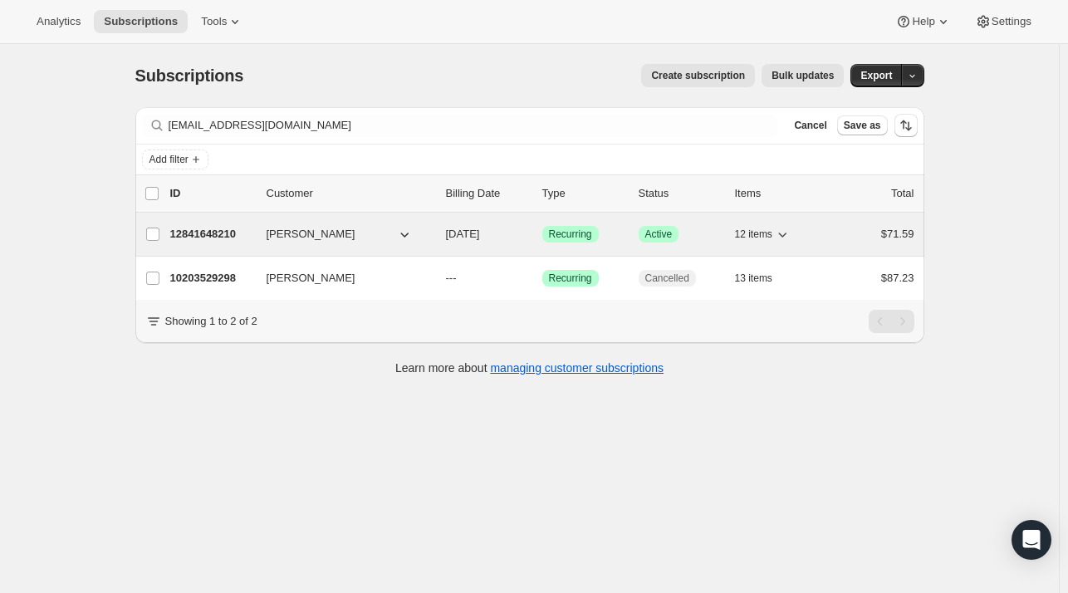
click at [299, 239] on span "Melissa Beveridge" at bounding box center [311, 234] width 89 height 17
click at [267, 230] on div "12841648210 Melissa Beveridge 10/29/2025 Success Recurring Success Active 12 it…" at bounding box center [542, 234] width 744 height 23
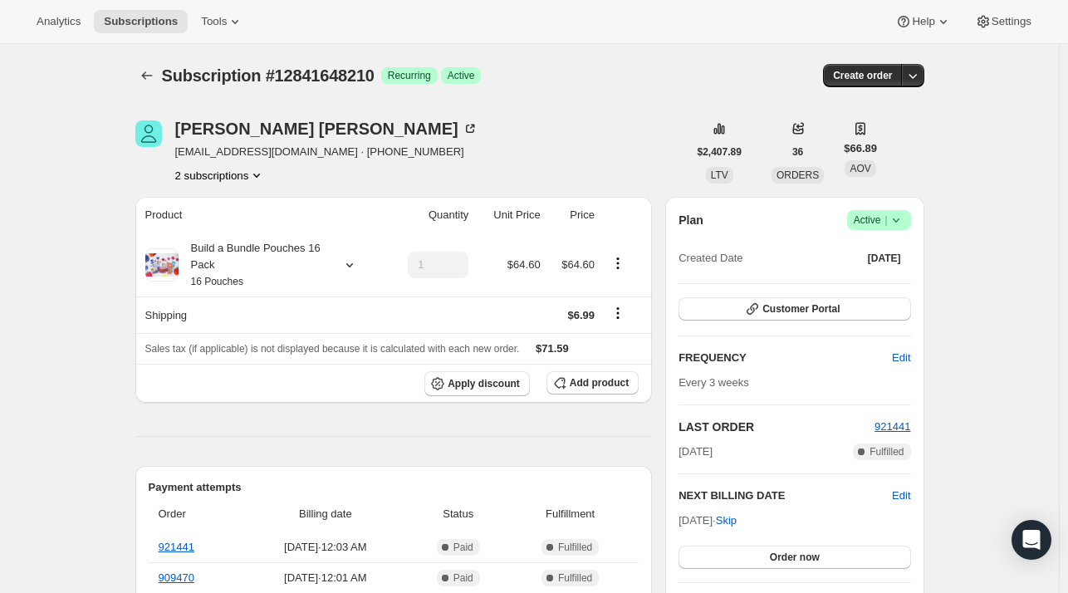
click at [857, 210] on span "Success Active |" at bounding box center [879, 220] width 64 height 20
click at [854, 286] on span "Cancel subscription" at bounding box center [884, 280] width 94 height 12
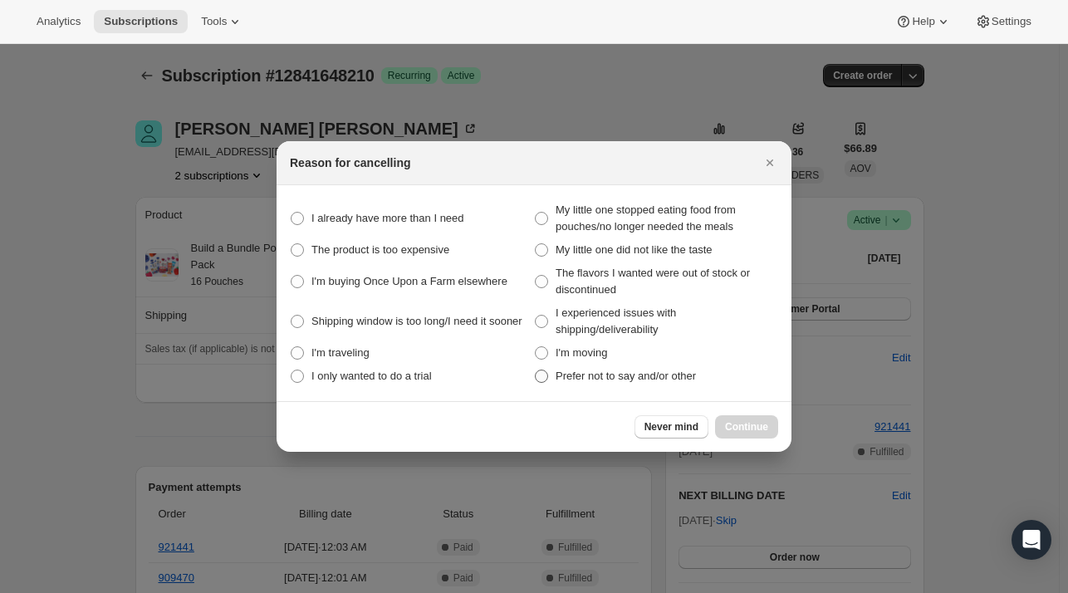
click at [639, 376] on span "Prefer not to say and/or other" at bounding box center [625, 375] width 140 height 12
click at [536, 370] on other "Prefer not to say and/or other" at bounding box center [535, 369] width 1 height 1
radio other "true"
click at [749, 432] on span "Continue" at bounding box center [746, 426] width 43 height 13
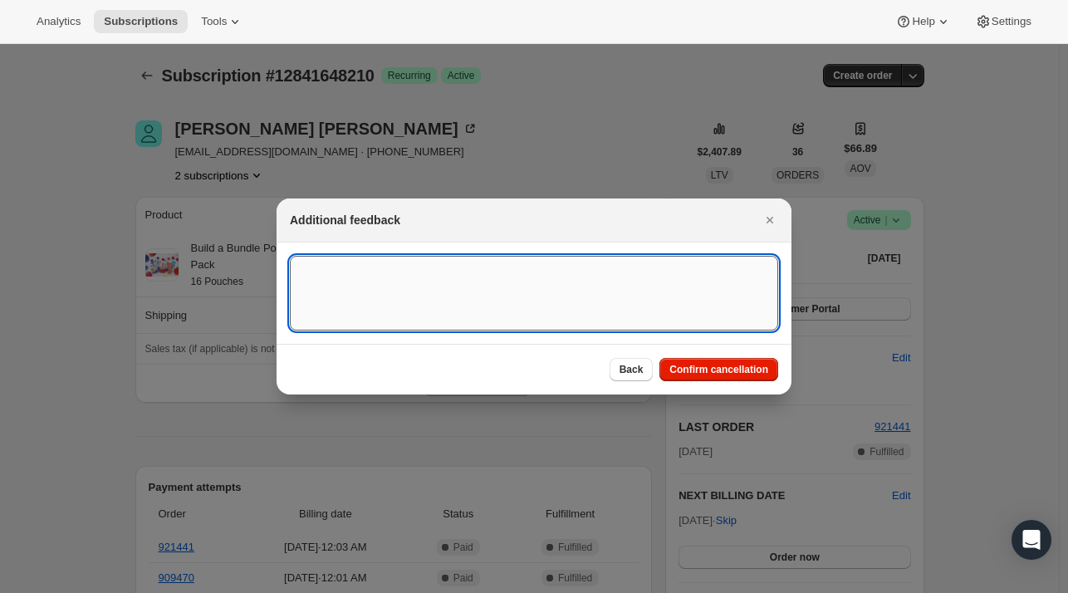
click at [508, 304] on textarea ":r1co:" at bounding box center [534, 293] width 488 height 75
paste textarea "I only received 10 fruit pouches when my subscription order was supposed to hav…"
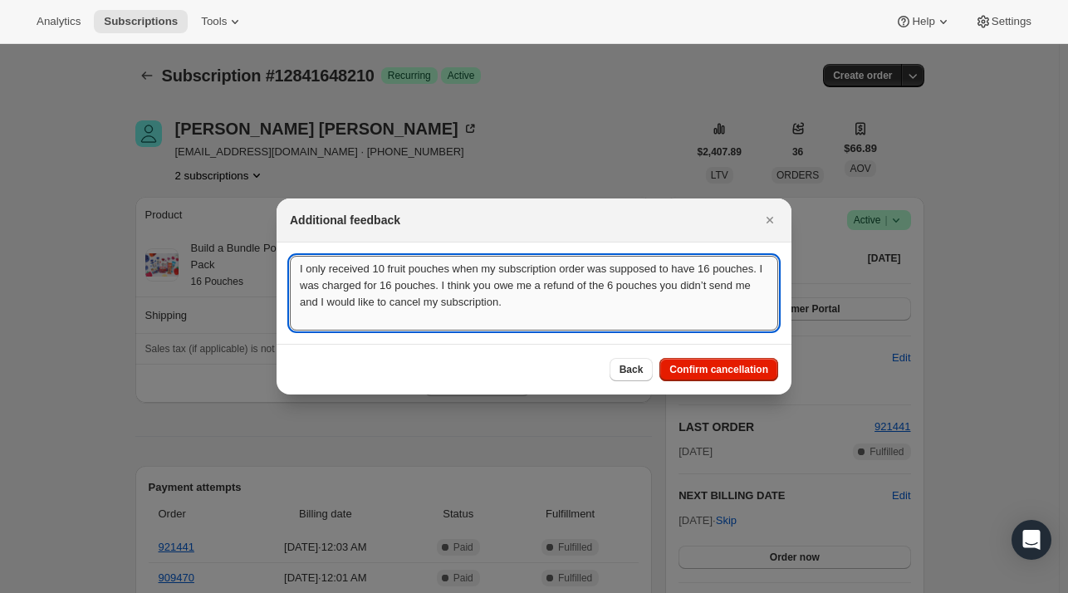
click at [292, 264] on textarea "I only received 10 fruit pouches when my subscription order was supposed to hav…" at bounding box center [534, 293] width 488 height 75
type textarea "Per Melissa's email: I only received 10 fruit pouches when my subscription orde…"
click at [763, 366] on span "Confirm cancellation" at bounding box center [718, 369] width 99 height 13
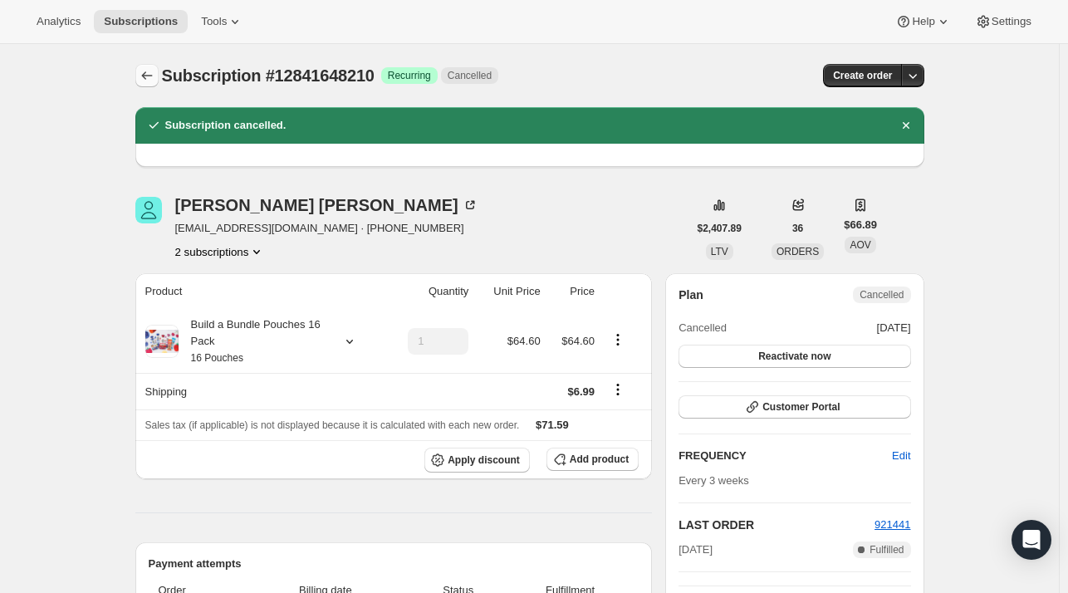
click at [153, 77] on icon "Subscriptions" at bounding box center [147, 75] width 17 height 17
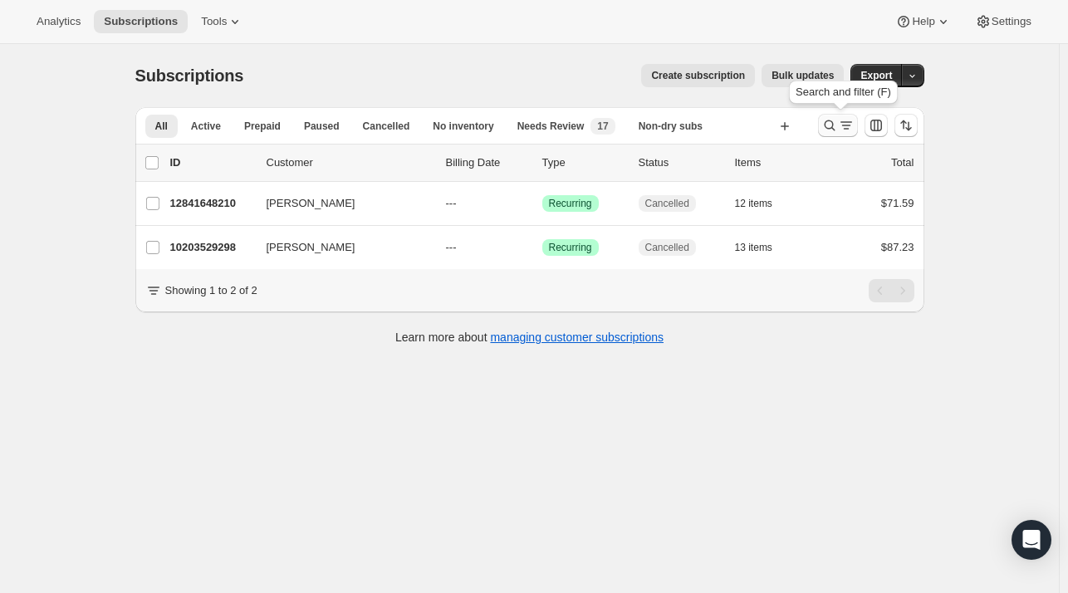
click at [845, 123] on icon "Search and filter results" at bounding box center [846, 122] width 12 height 2
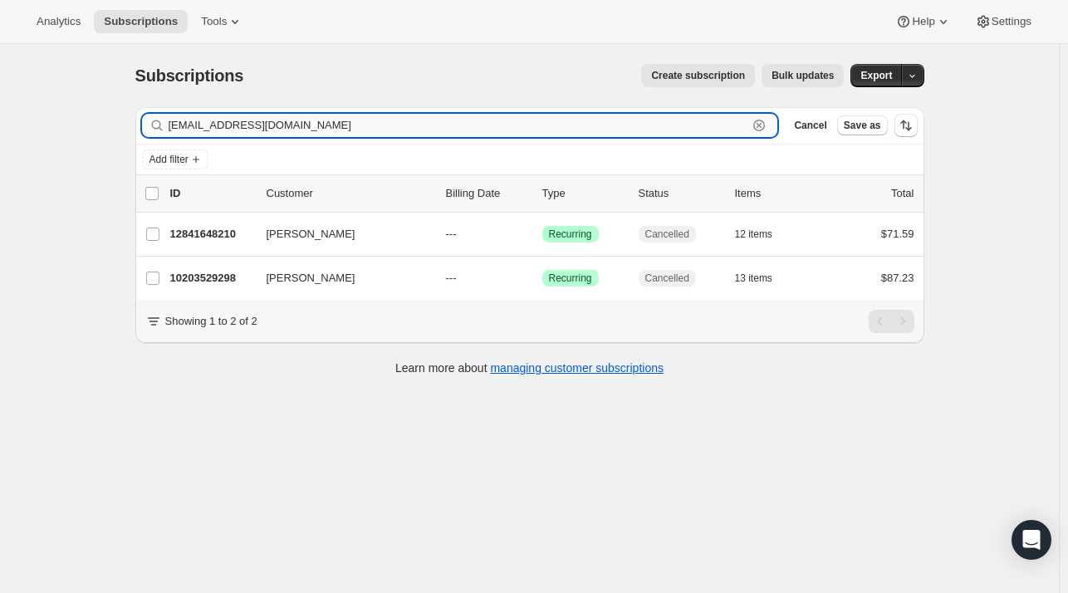
drag, startPoint x: 768, startPoint y: 117, endPoint x: 580, endPoint y: 116, distance: 187.7
click at [767, 120] on icon "button" at bounding box center [759, 125] width 17 height 17
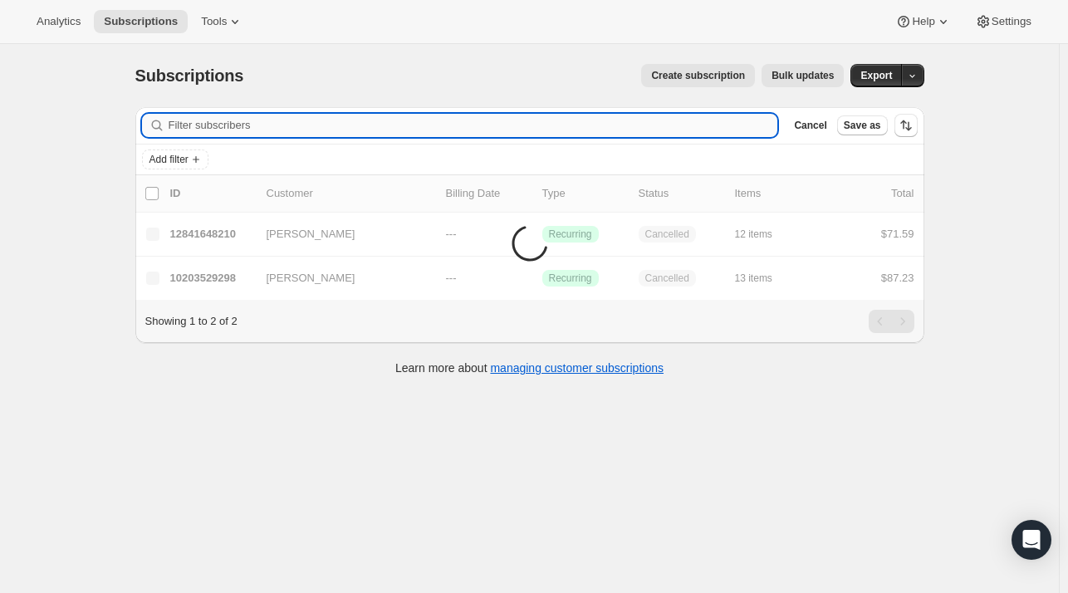
paste input "b_jensen_52@hotmail.com"
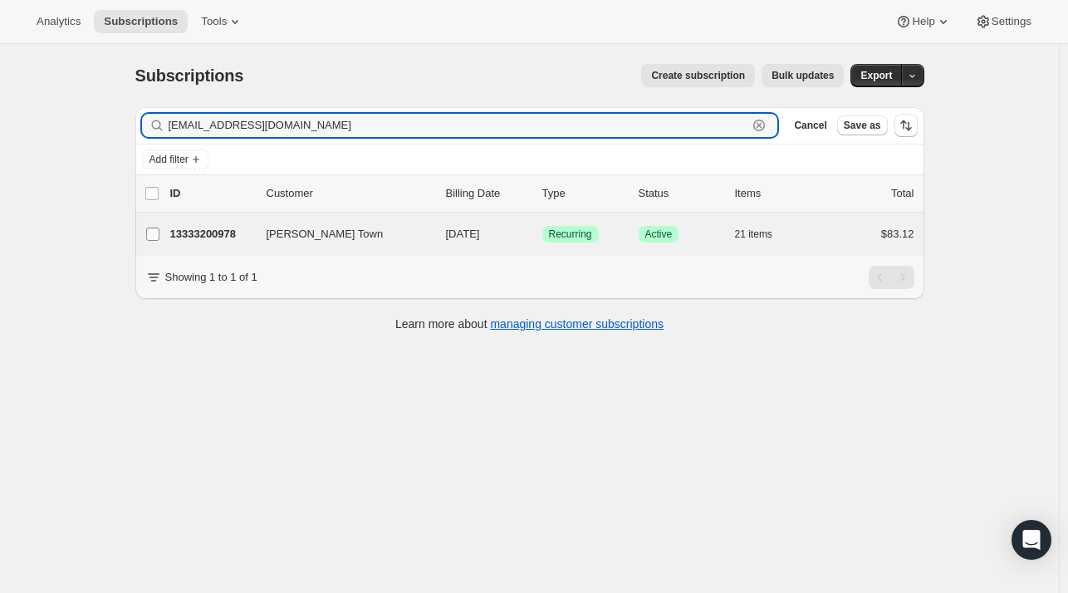
type input "b_jensen_52@hotmail.com"
click at [167, 228] on label "Rebekah Town" at bounding box center [152, 234] width 35 height 43
click at [159, 228] on input "Rebekah Town" at bounding box center [152, 234] width 13 height 13
checkbox input "true"
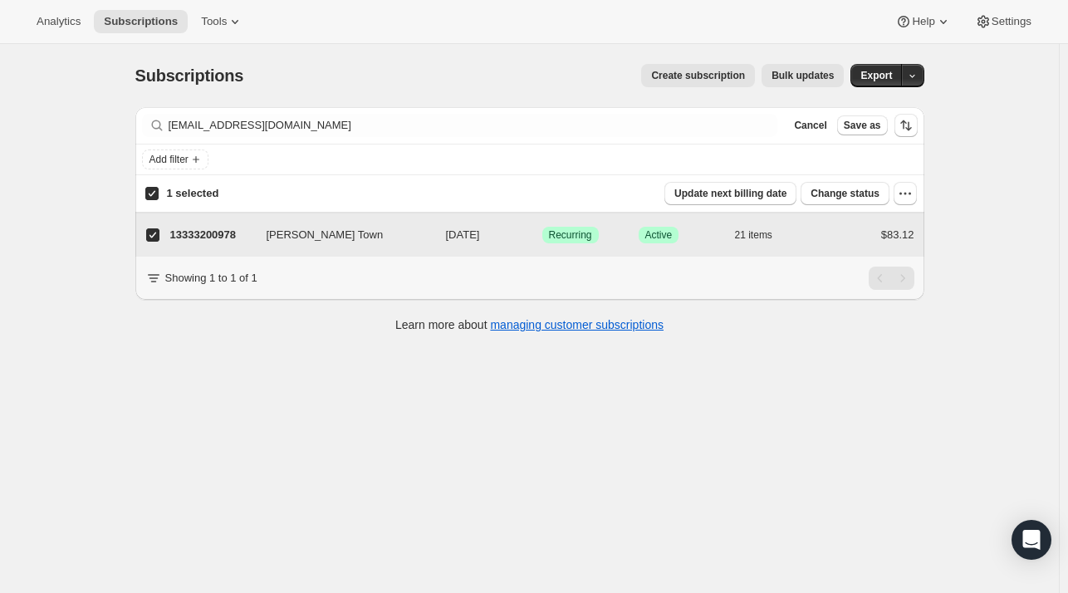
click at [166, 231] on label "Rebekah Town" at bounding box center [152, 234] width 35 height 43
click at [159, 231] on input "Rebekah Town" at bounding box center [152, 234] width 13 height 13
checkbox input "false"
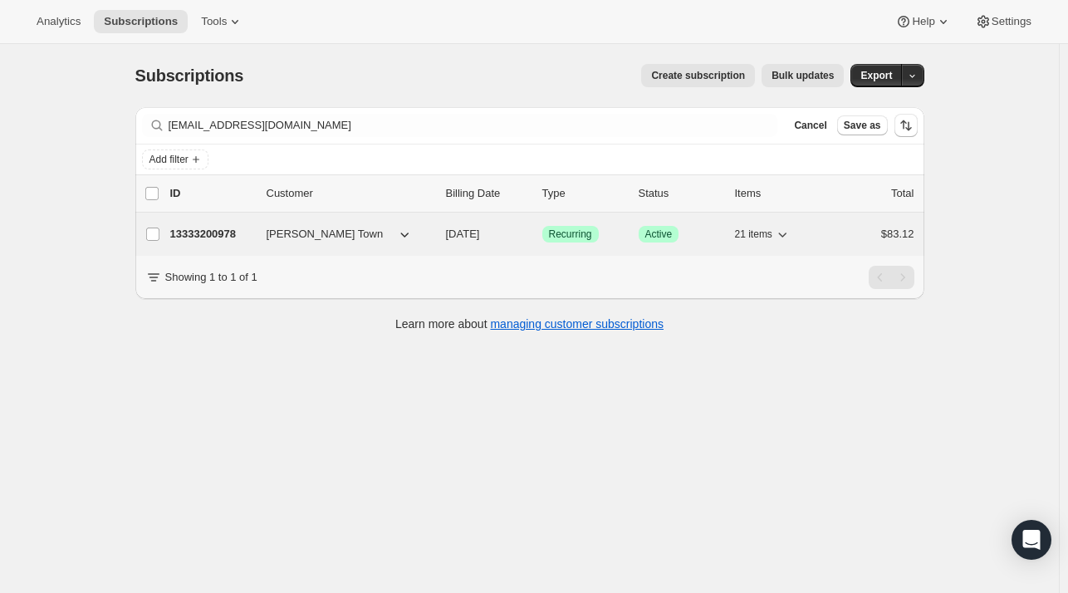
click at [196, 230] on p "13333200978" at bounding box center [211, 234] width 83 height 17
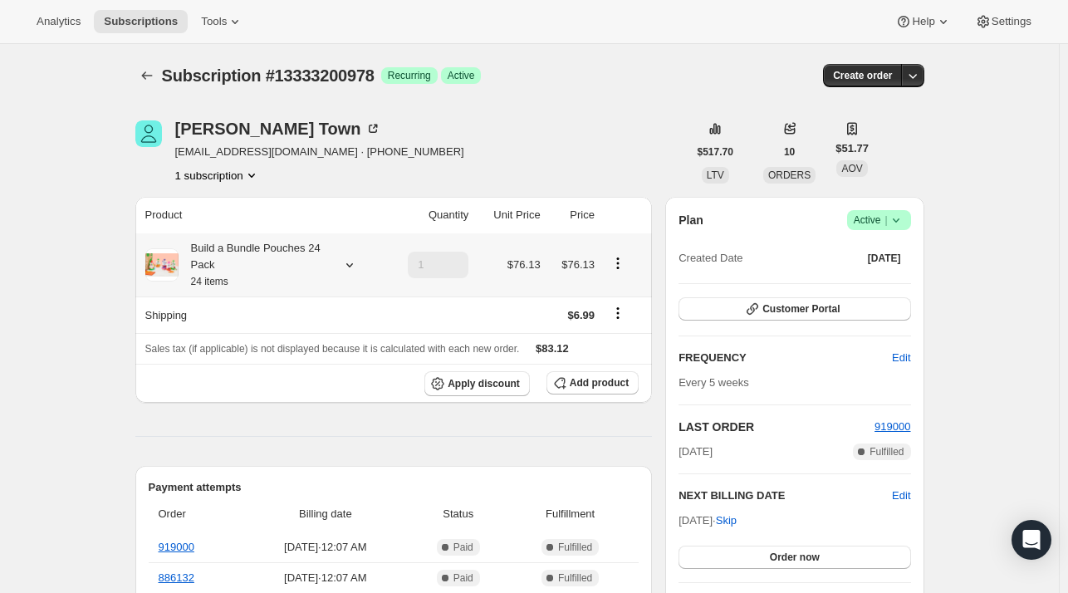
click at [350, 266] on icon at bounding box center [349, 265] width 17 height 17
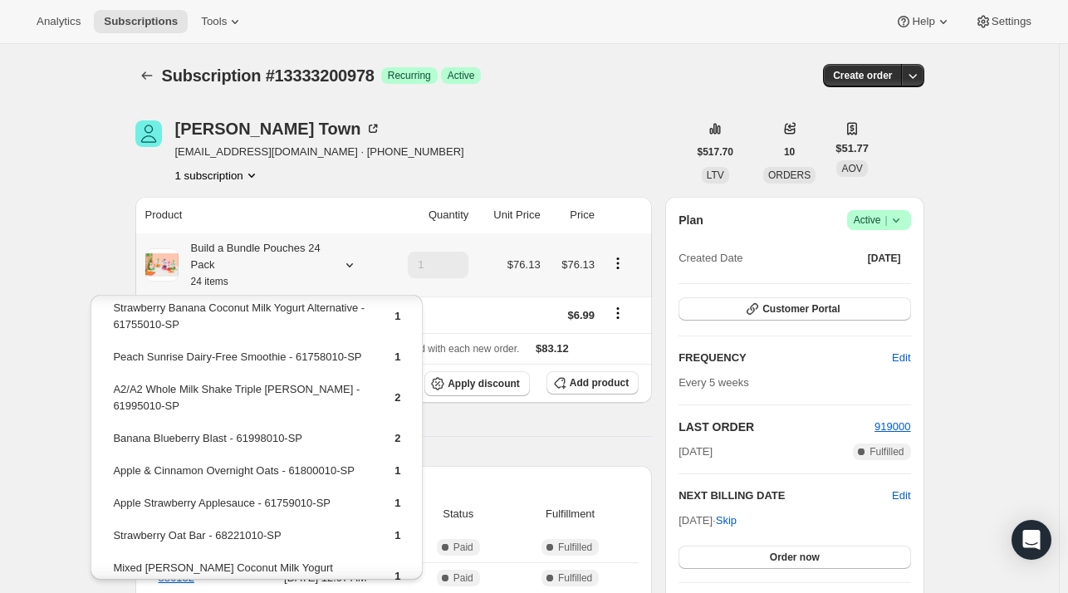
scroll to position [395, 0]
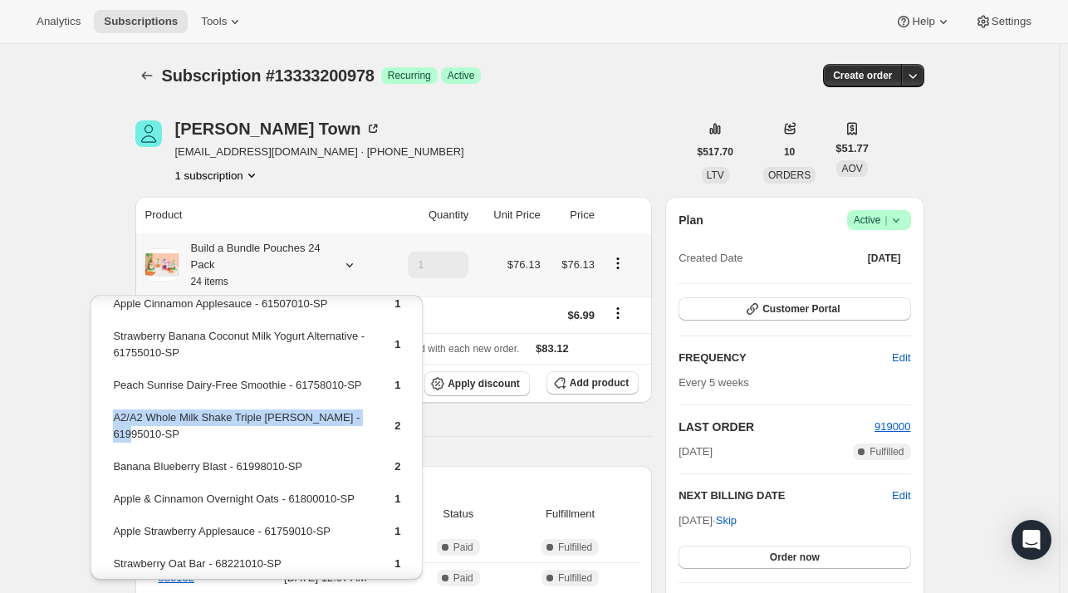
drag, startPoint x: 163, startPoint y: 418, endPoint x: 110, endPoint y: 403, distance: 54.6
click at [110, 403] on table "Orange Squeeze - 61997010-SP 1 Cinnamon Roll Protein Bar - 68226010-SP 1 Farmer…" at bounding box center [256, 318] width 292 height 798
copy td "A2/A2 Whole Milk Shake Triple Berry - 61995010-SP"
click at [492, 144] on div "Rebekah Town b_jensen_52@hotmail.com · +18025952277 1 subscription" at bounding box center [411, 151] width 552 height 63
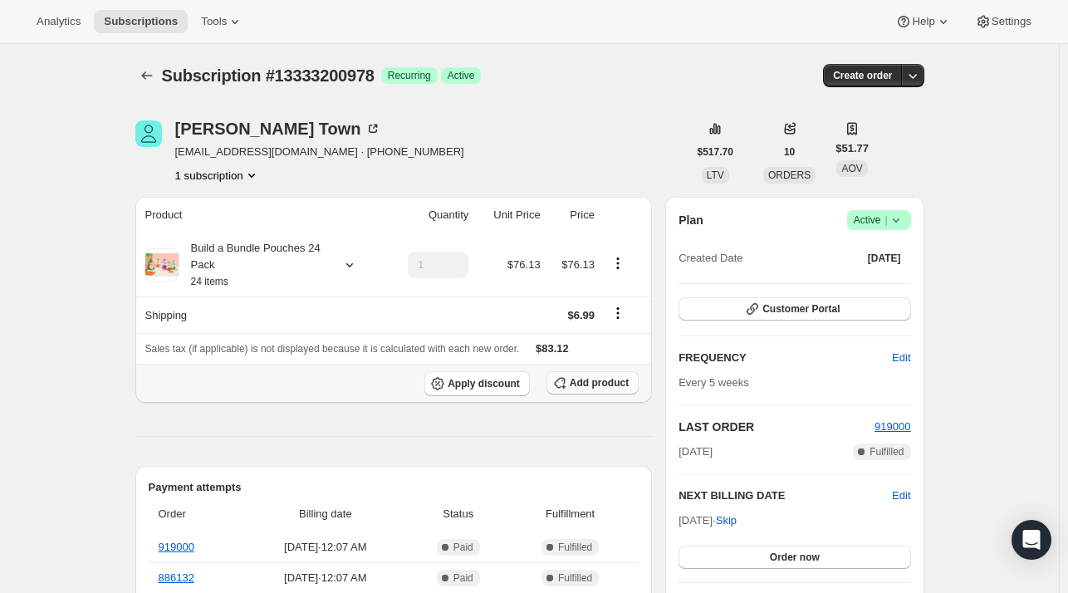
click at [585, 389] on button "Add product" at bounding box center [592, 382] width 92 height 23
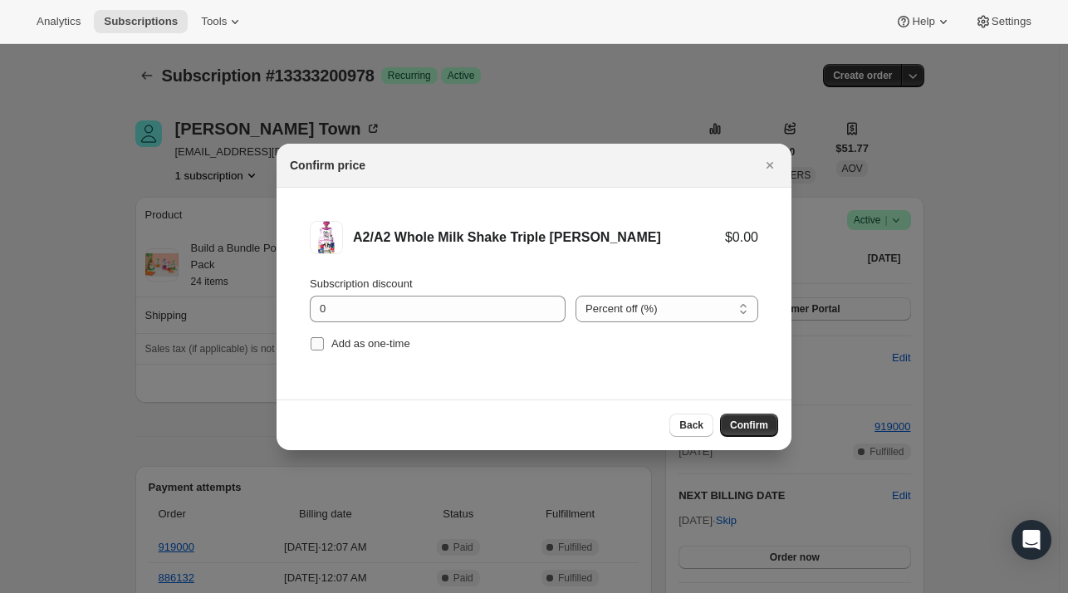
click at [388, 345] on span "Add as one-time" at bounding box center [370, 343] width 79 height 12
click at [324, 345] on input "Add as one-time" at bounding box center [317, 343] width 13 height 13
checkbox input "true"
click at [751, 423] on span "Confirm" at bounding box center [749, 424] width 38 height 13
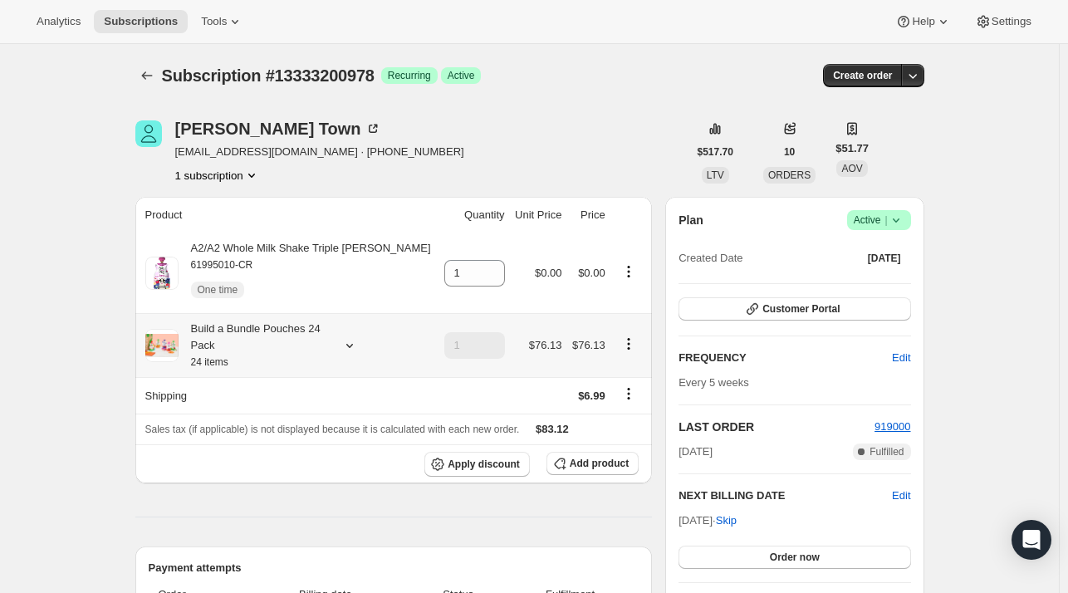
click at [345, 340] on icon at bounding box center [349, 345] width 17 height 17
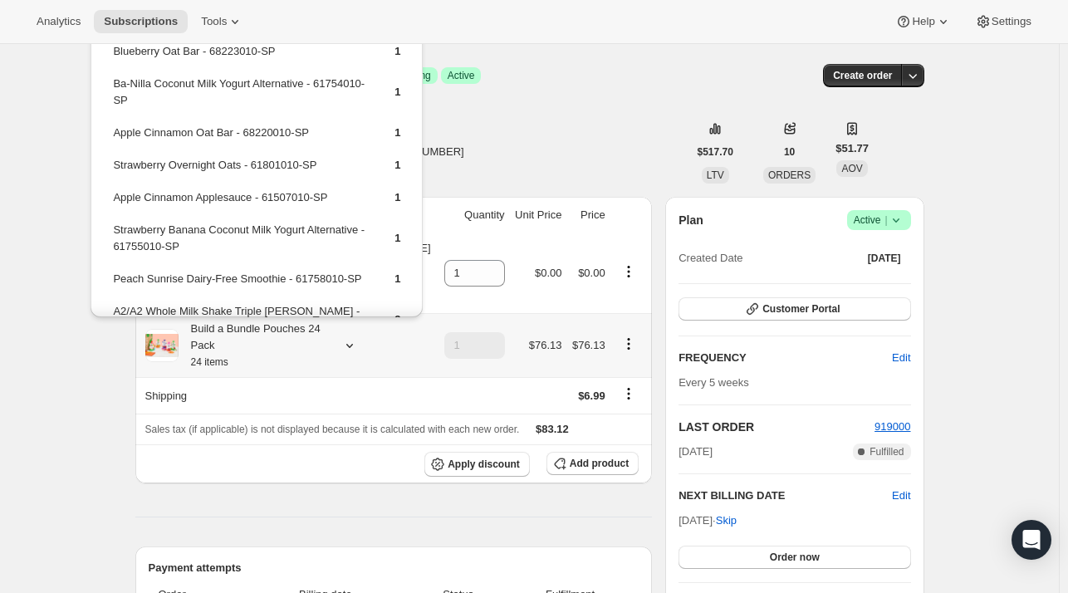
scroll to position [249, 0]
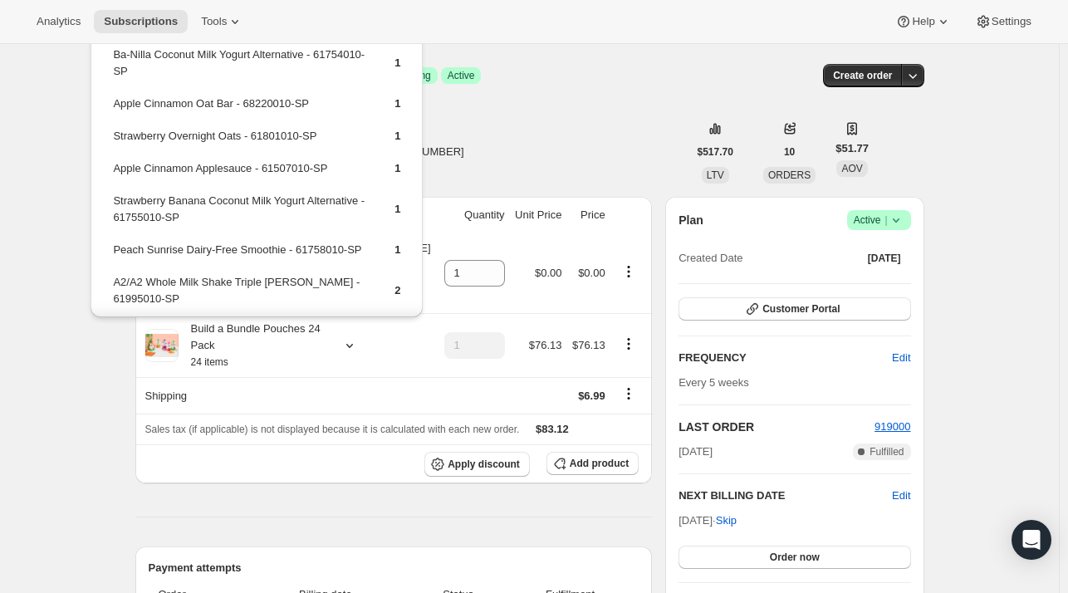
click at [533, 125] on div "Rebekah Town b_jensen_52@hotmail.com · +18025952277 1 subscription" at bounding box center [411, 151] width 552 height 63
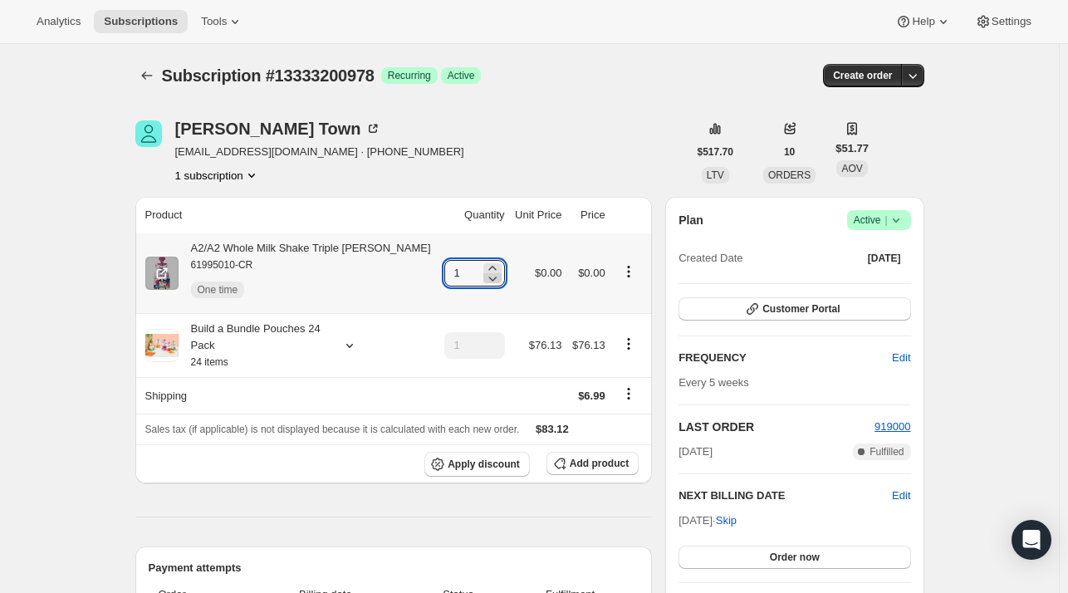
click at [484, 270] on icon at bounding box center [492, 278] width 17 height 17
click at [484, 269] on icon at bounding box center [492, 268] width 17 height 17
click at [484, 267] on icon at bounding box center [492, 268] width 17 height 17
type input "3"
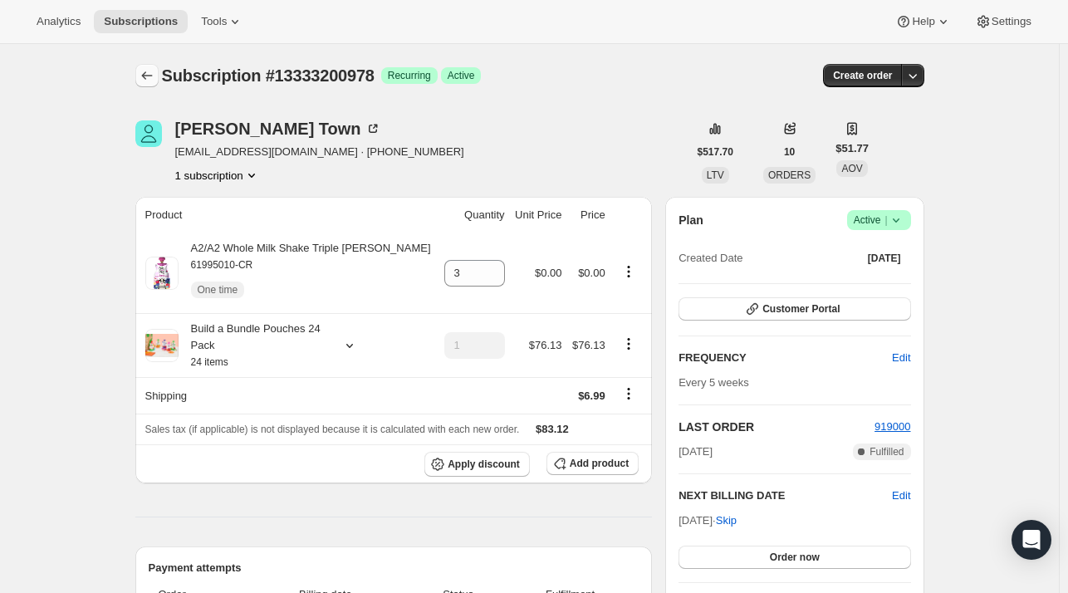
click at [153, 71] on icon "Subscriptions" at bounding box center [147, 75] width 17 height 17
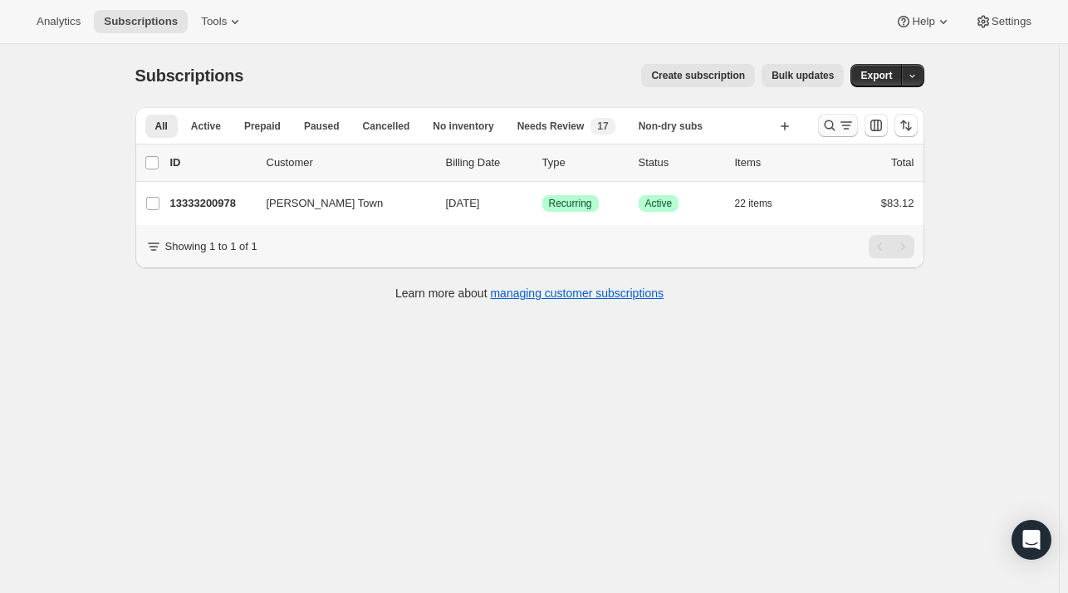
click at [829, 130] on icon "Search and filter results" at bounding box center [829, 125] width 17 height 17
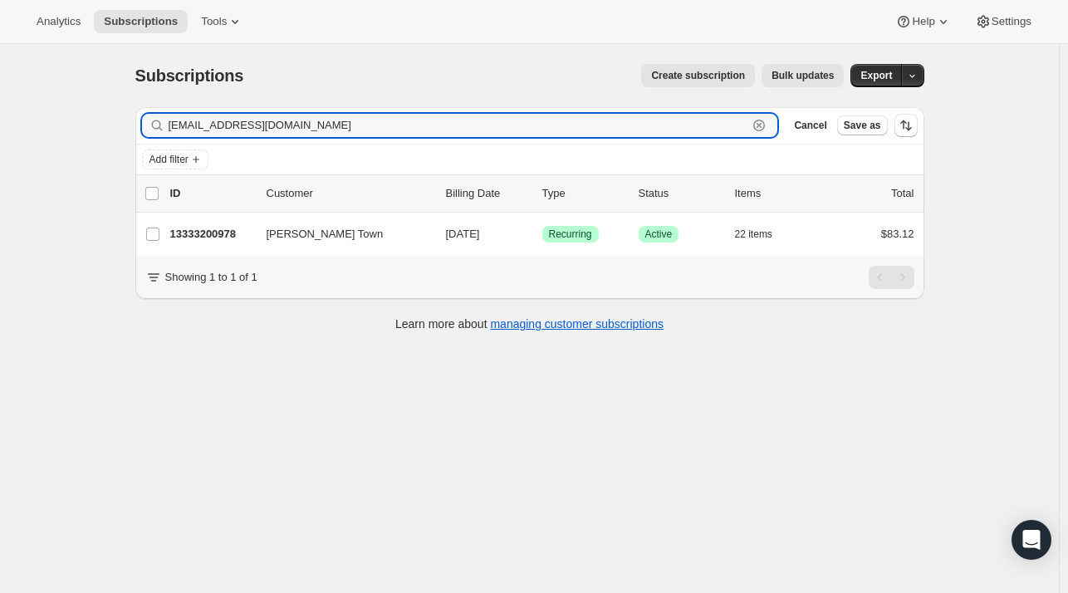
click at [767, 125] on icon "button" at bounding box center [759, 125] width 17 height 17
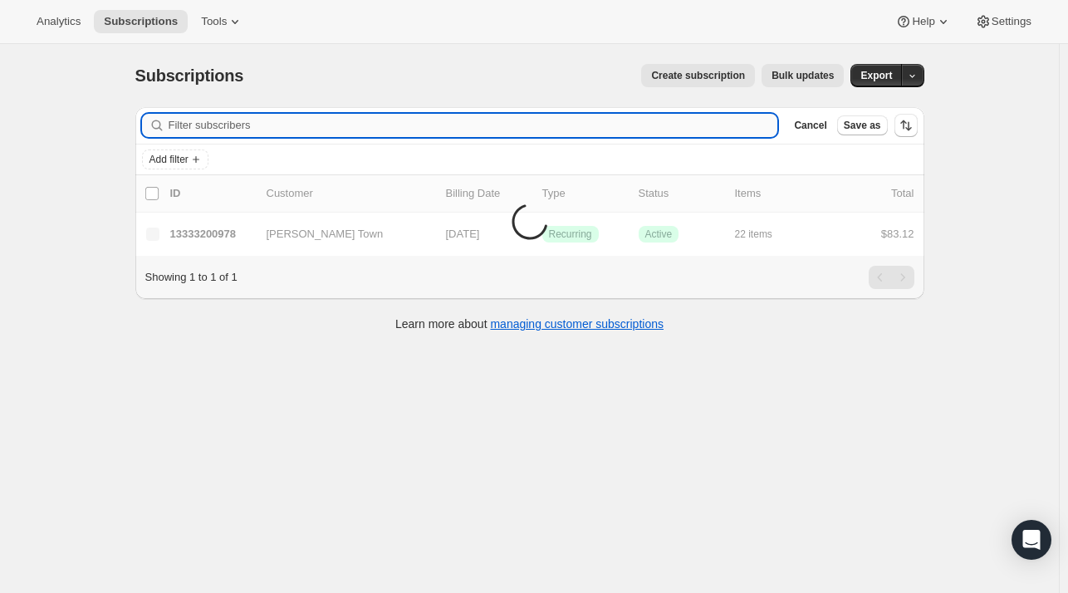
paste input "caroline.kiley@gmail.com"
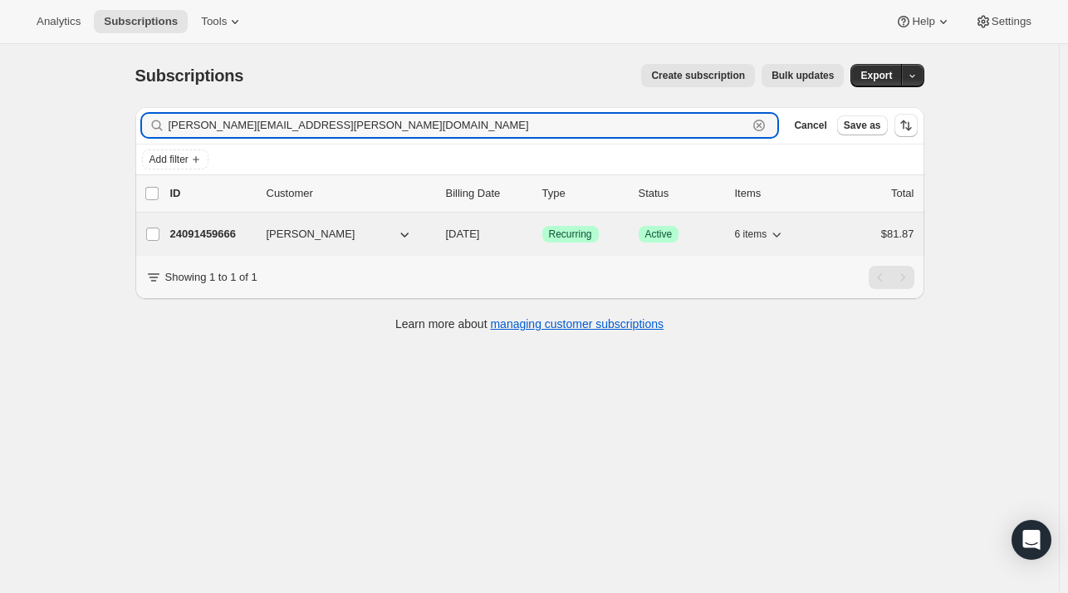
type input "caroline.kiley@gmail.com"
click at [218, 242] on div "24091459666 Caroline Kiley 11/05/2025 Success Recurring Success Active 6 items …" at bounding box center [542, 234] width 744 height 23
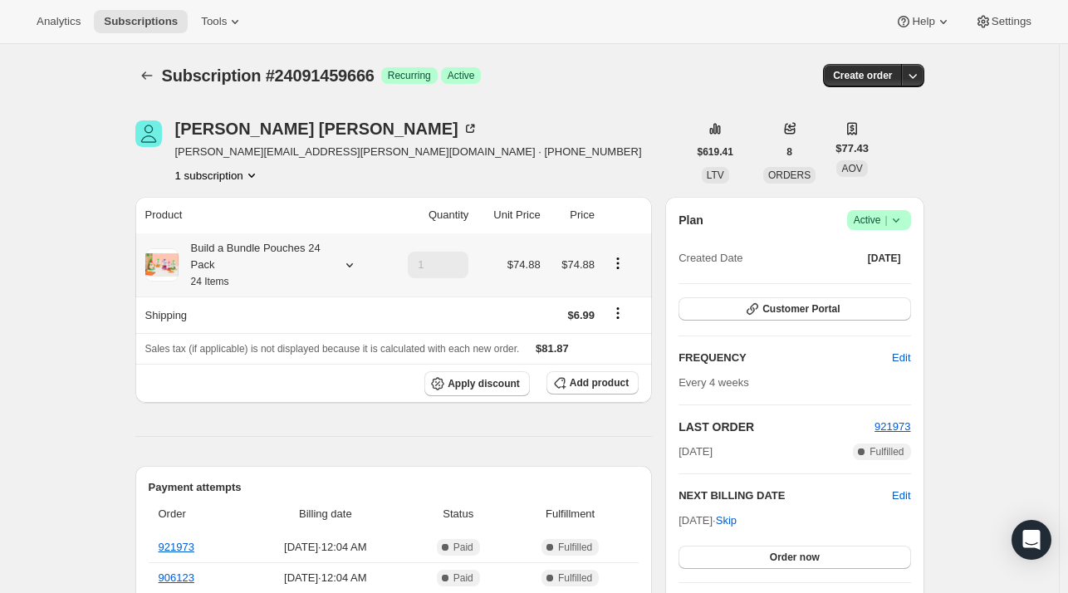
click at [353, 267] on icon at bounding box center [349, 265] width 17 height 17
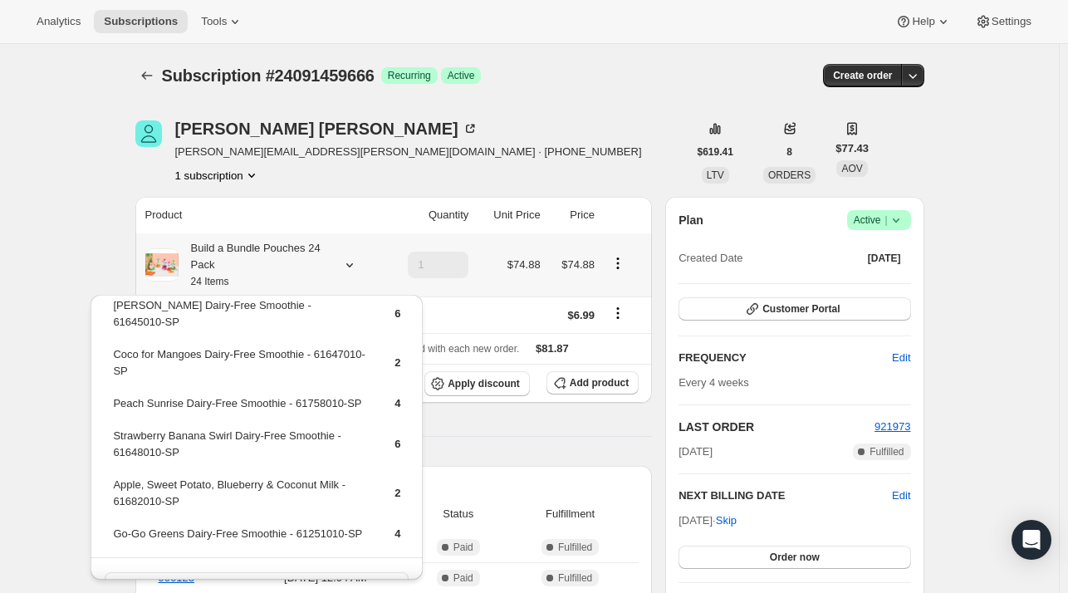
scroll to position [30, 0]
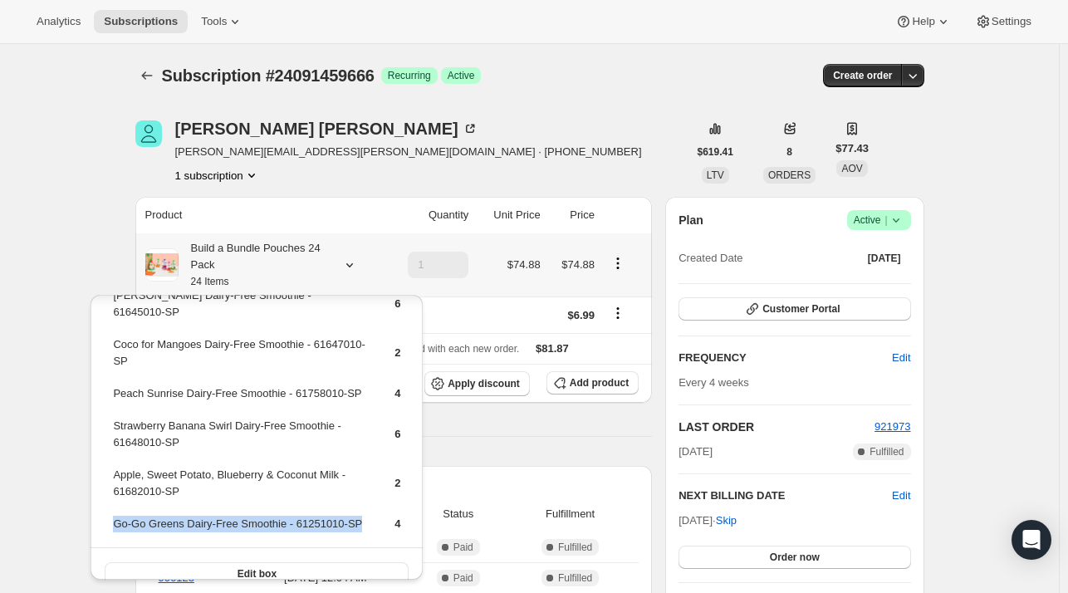
drag, startPoint x: 261, startPoint y: 509, endPoint x: 110, endPoint y: 509, distance: 150.3
click at [110, 509] on table "Berry Berry Dairy-Free Smoothie - 61645010-SP 6 Coco for Mangoes Dairy-Free Smo…" at bounding box center [256, 416] width 292 height 262
copy td "Go-Go Greens Dairy-Free Smoothie - 61251010-SP"
click at [580, 382] on span "Add product" at bounding box center [599, 382] width 59 height 13
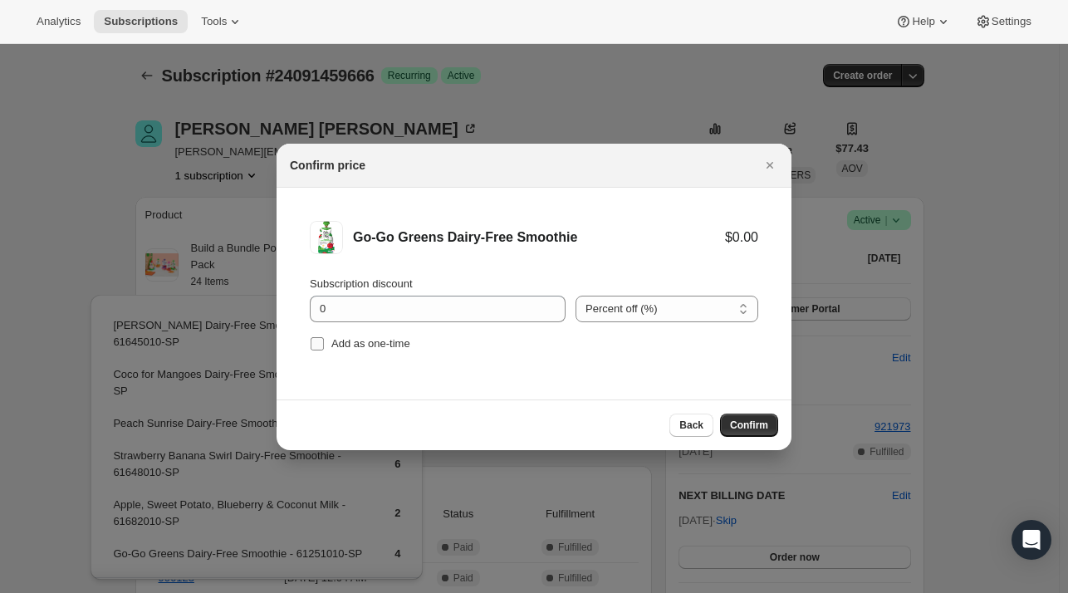
click at [337, 351] on label "Add as one-time" at bounding box center [360, 343] width 100 height 23
click at [324, 350] on input "Add as one-time" at bounding box center [317, 343] width 13 height 13
checkbox input "true"
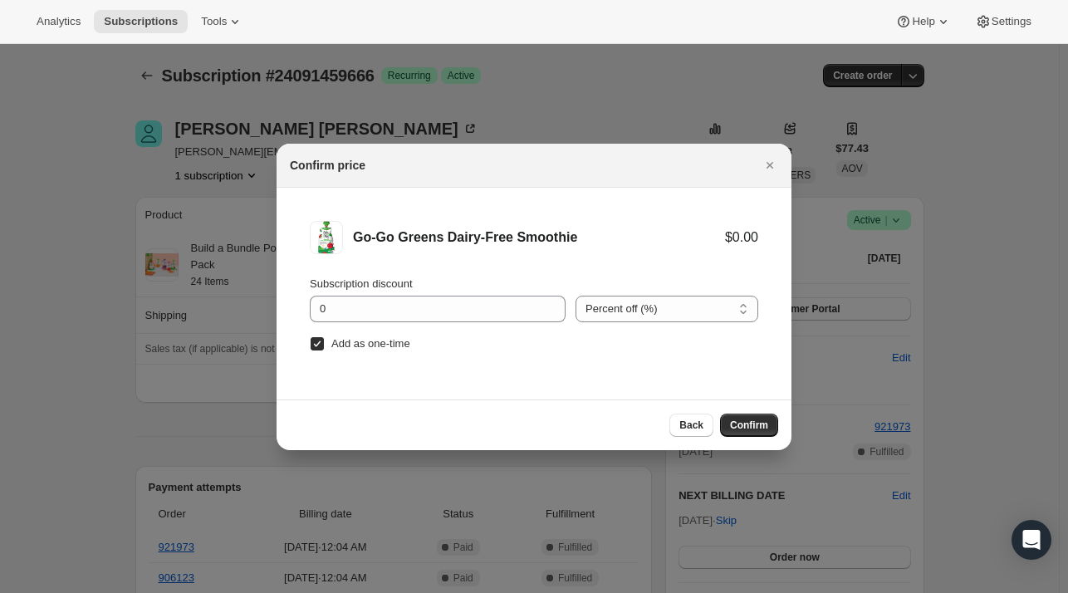
click at [774, 426] on button "Confirm" at bounding box center [749, 425] width 58 height 23
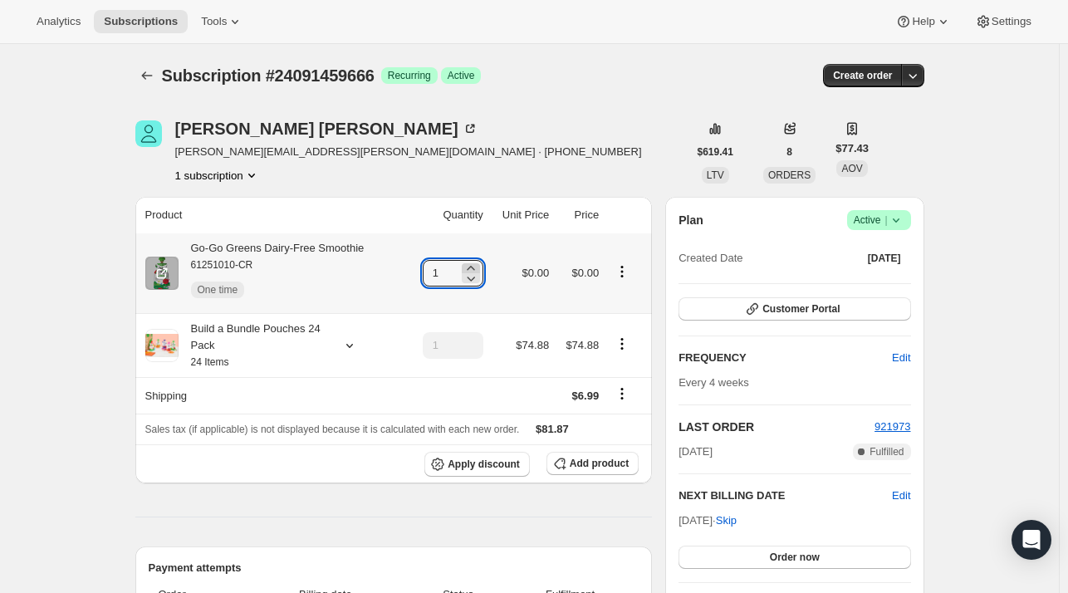
click at [475, 269] on icon at bounding box center [470, 268] width 17 height 17
click at [475, 268] on icon at bounding box center [470, 268] width 17 height 17
click at [474, 268] on icon at bounding box center [470, 268] width 17 height 17
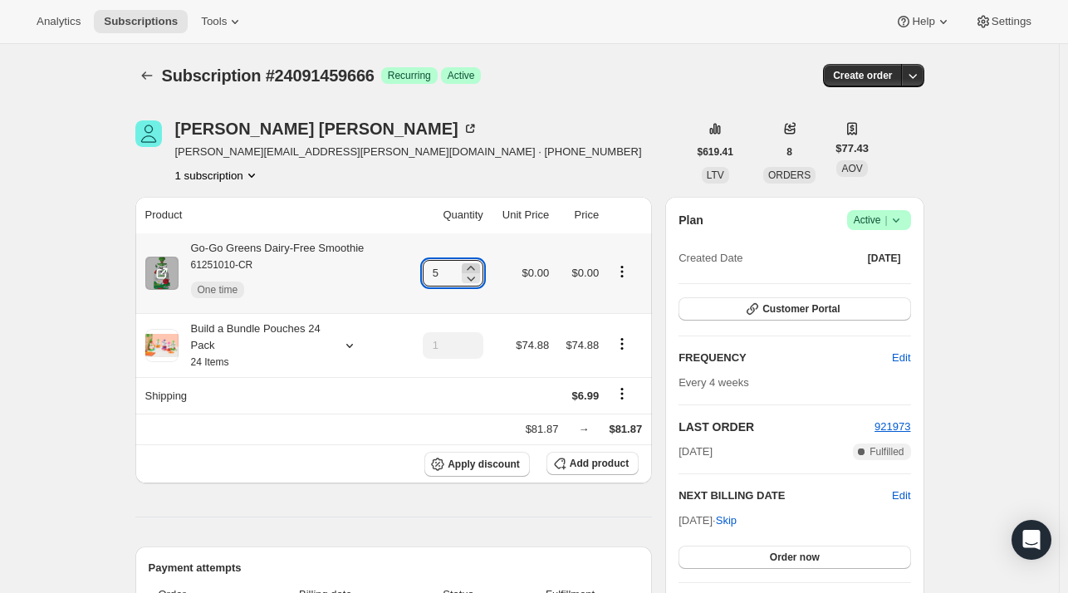
type input "6"
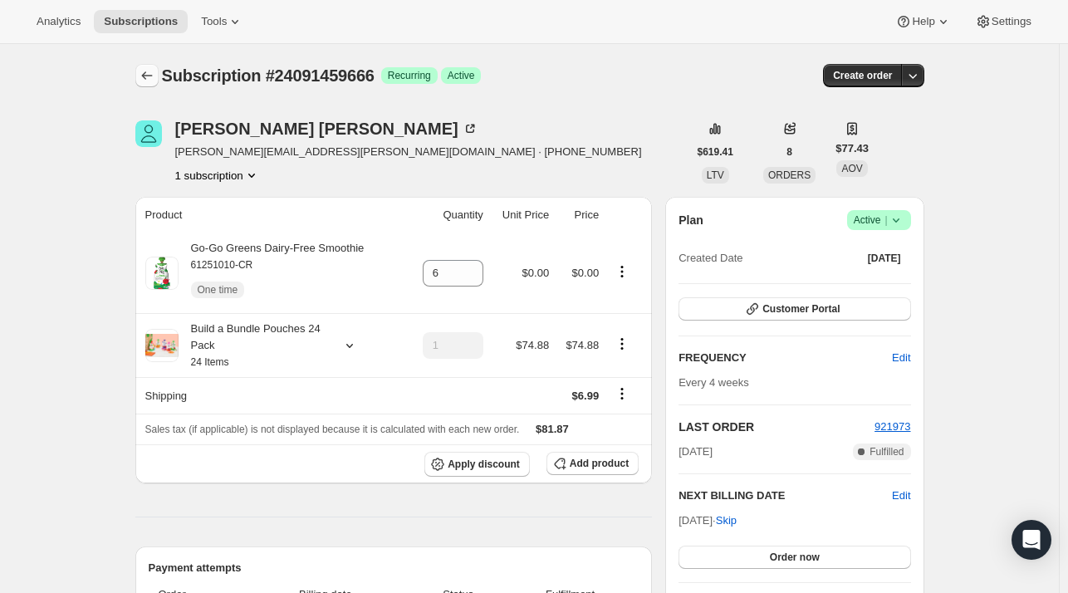
click at [154, 79] on icon "Subscriptions" at bounding box center [147, 75] width 17 height 17
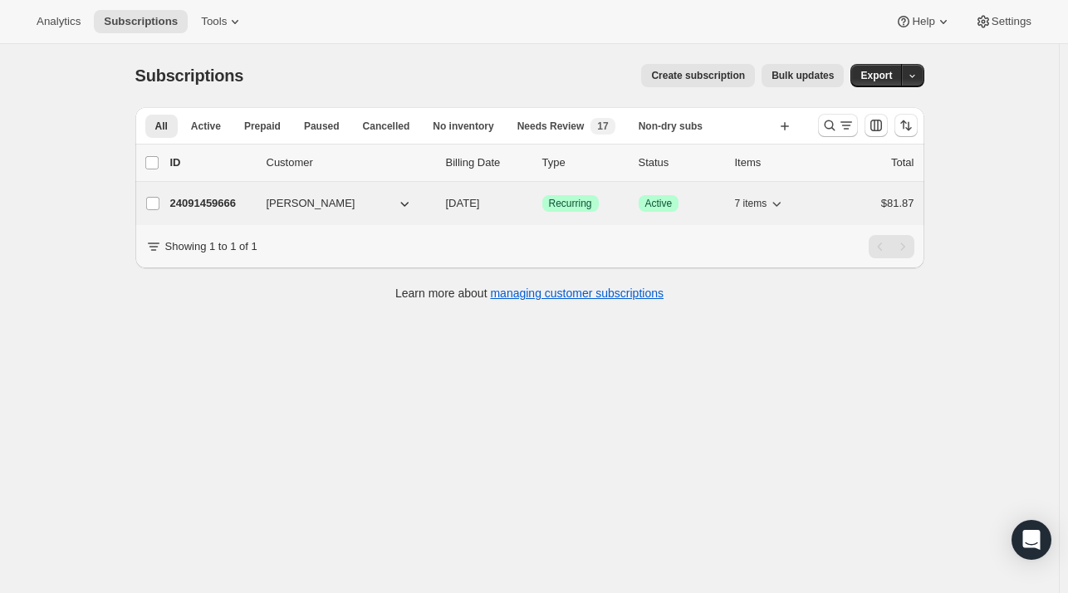
click at [249, 204] on p "24091459666" at bounding box center [211, 203] width 83 height 17
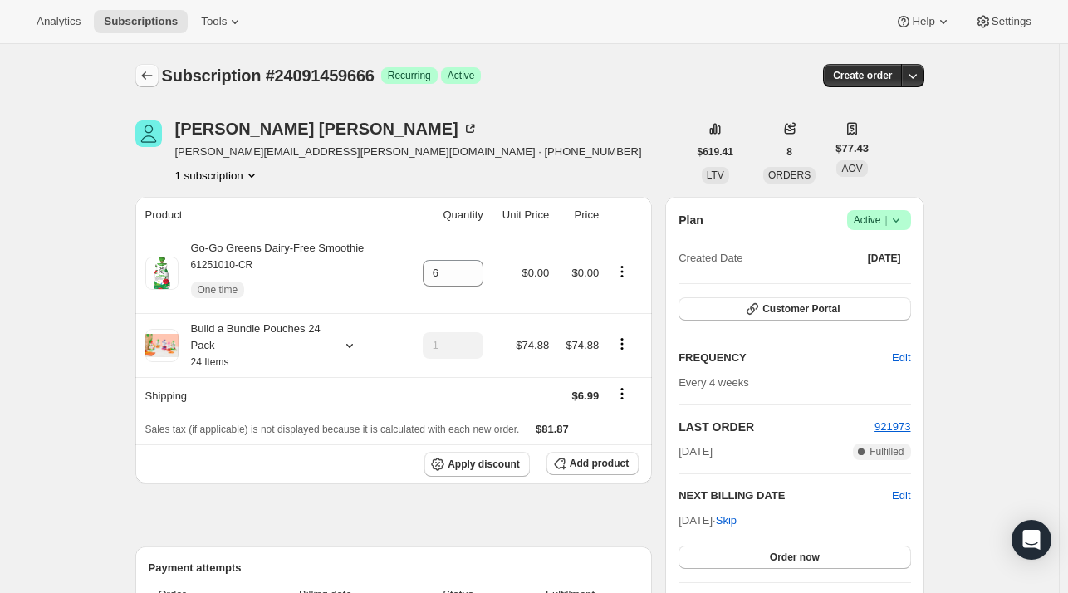
click at [146, 67] on button "Subscriptions" at bounding box center [146, 75] width 23 height 23
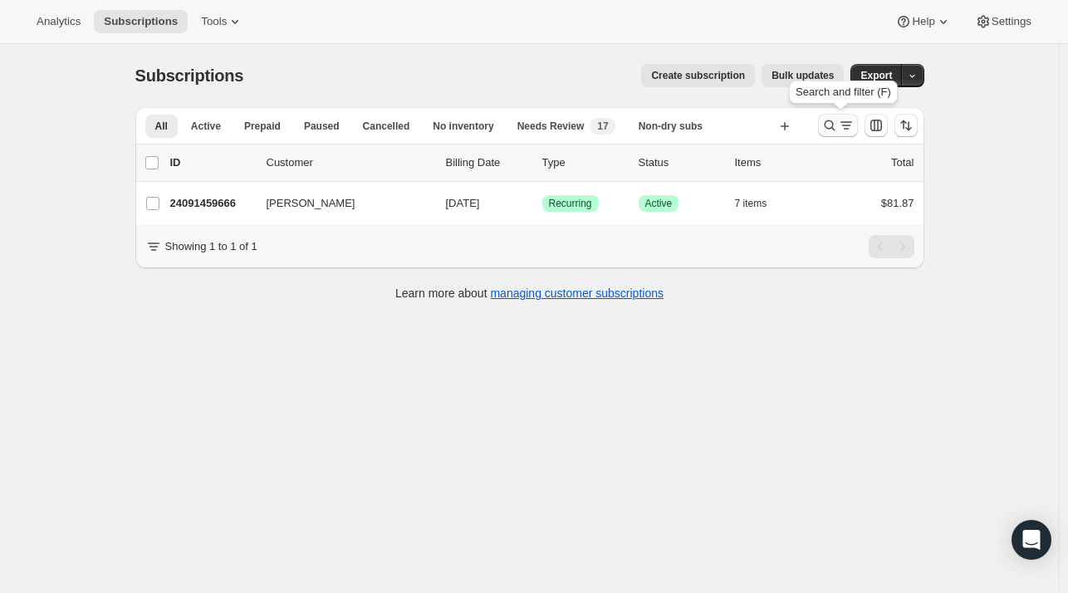
click at [834, 130] on icon "Search and filter results" at bounding box center [829, 125] width 17 height 17
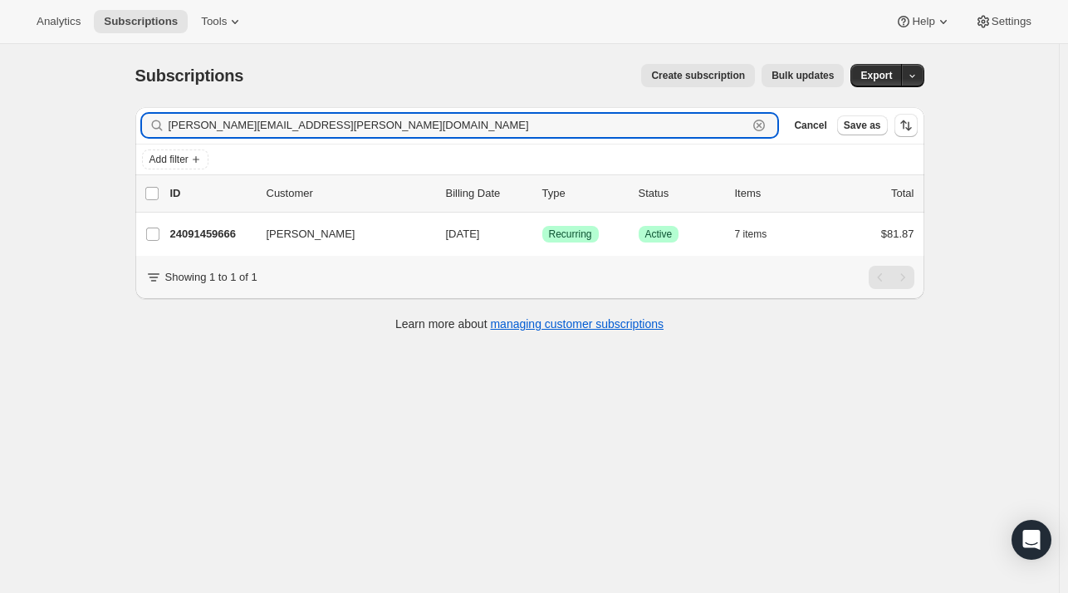
click at [765, 129] on icon "button" at bounding box center [759, 126] width 12 height 12
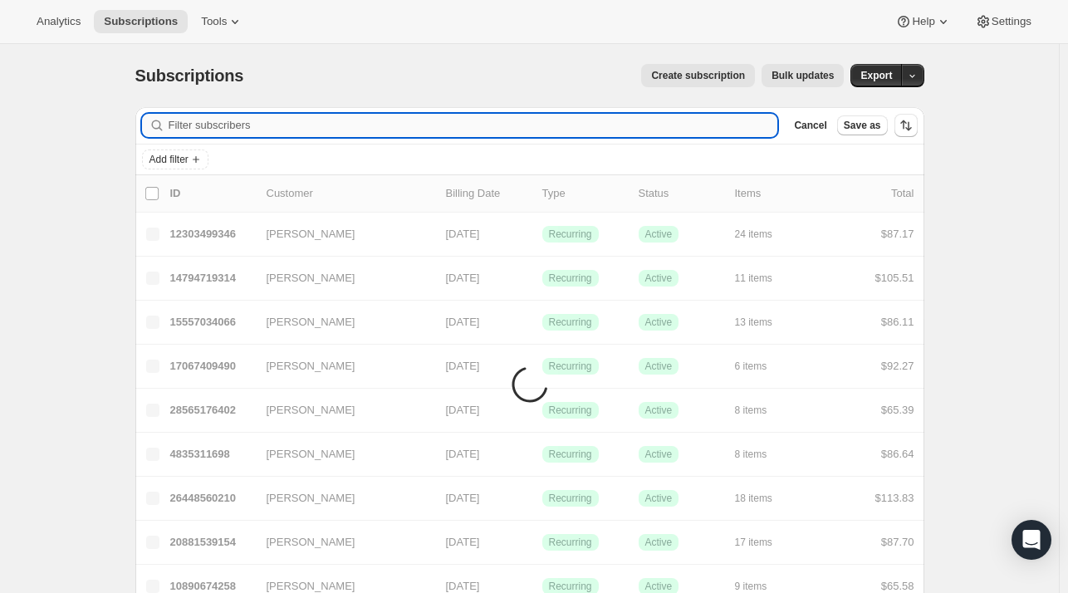
paste input "marianne520@gmail.com"
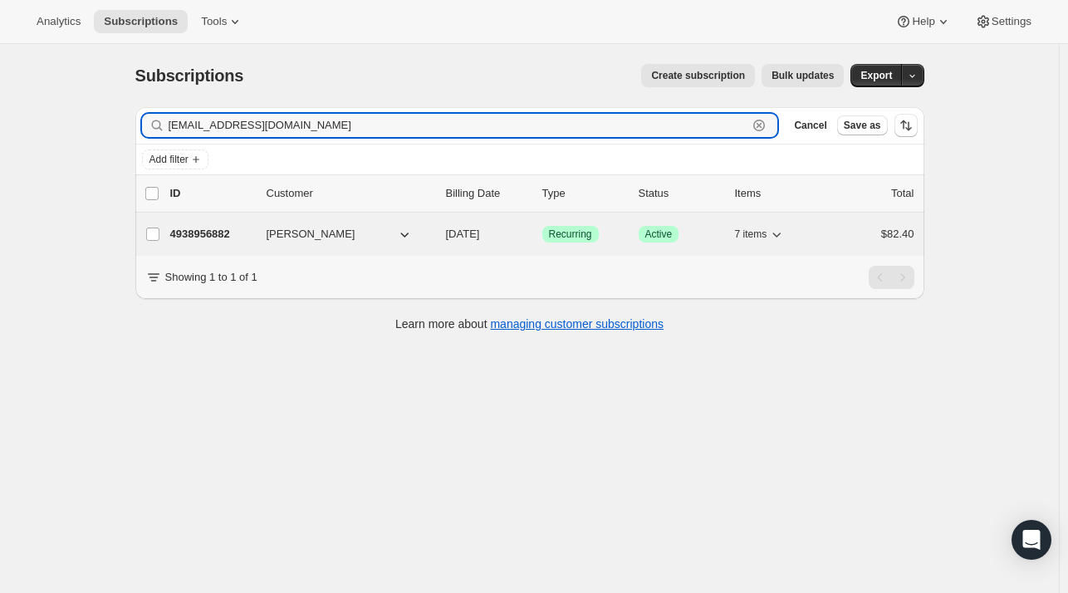
type input "marianne520@gmail.com"
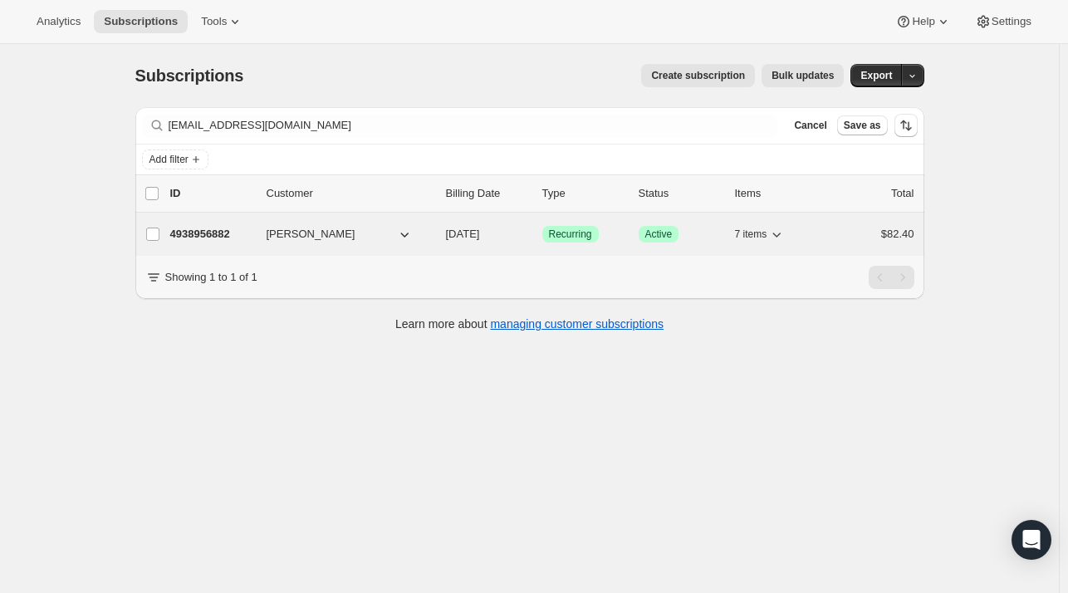
click at [199, 232] on p "4938956882" at bounding box center [211, 234] width 83 height 17
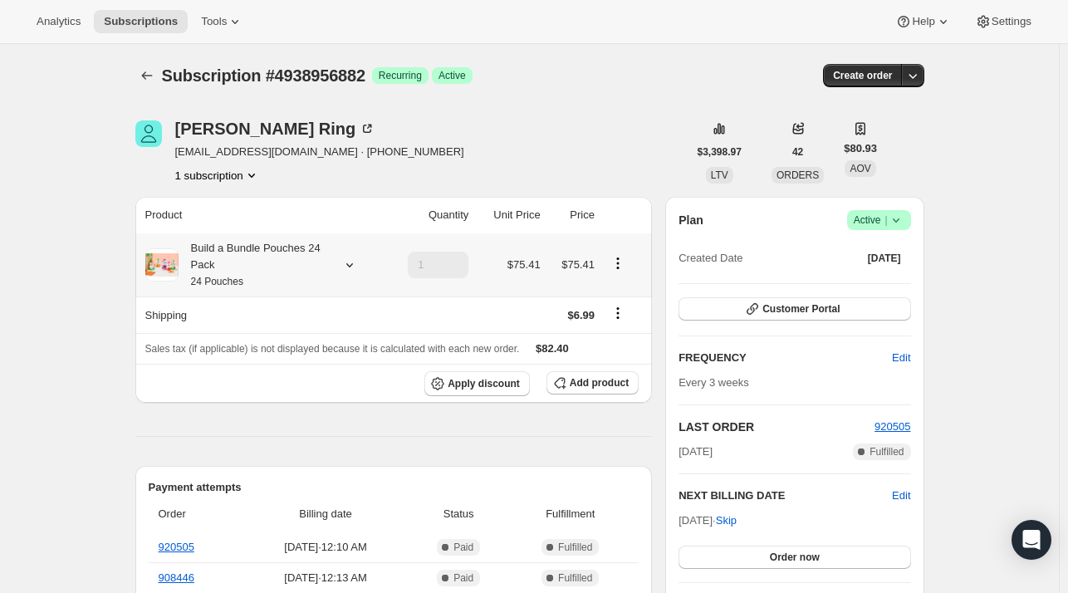
click at [352, 262] on icon at bounding box center [349, 265] width 17 height 17
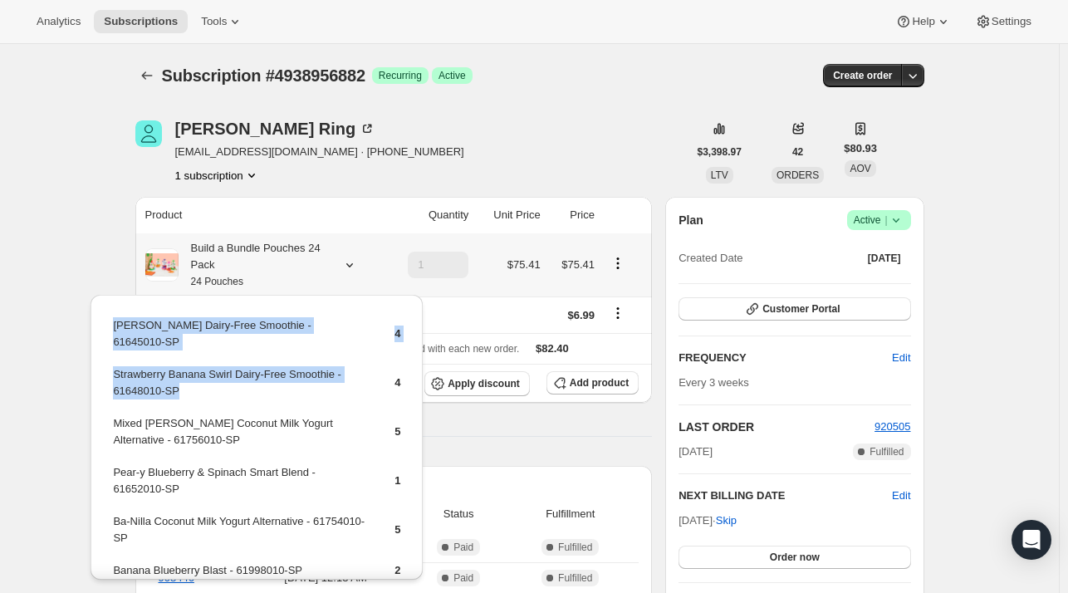
drag, startPoint x: 200, startPoint y: 376, endPoint x: 108, endPoint y: 358, distance: 94.0
click at [108, 358] on div "Berry Berry Dairy-Free Smoothie - 61645010-SP 4 Strawberry Banana Swirl Dairy-F…" at bounding box center [257, 487] width 332 height 384
click at [193, 374] on td "Strawberry Banana Swirl Dairy-Free Smoothie - 61648010-SP" at bounding box center [239, 388] width 254 height 47
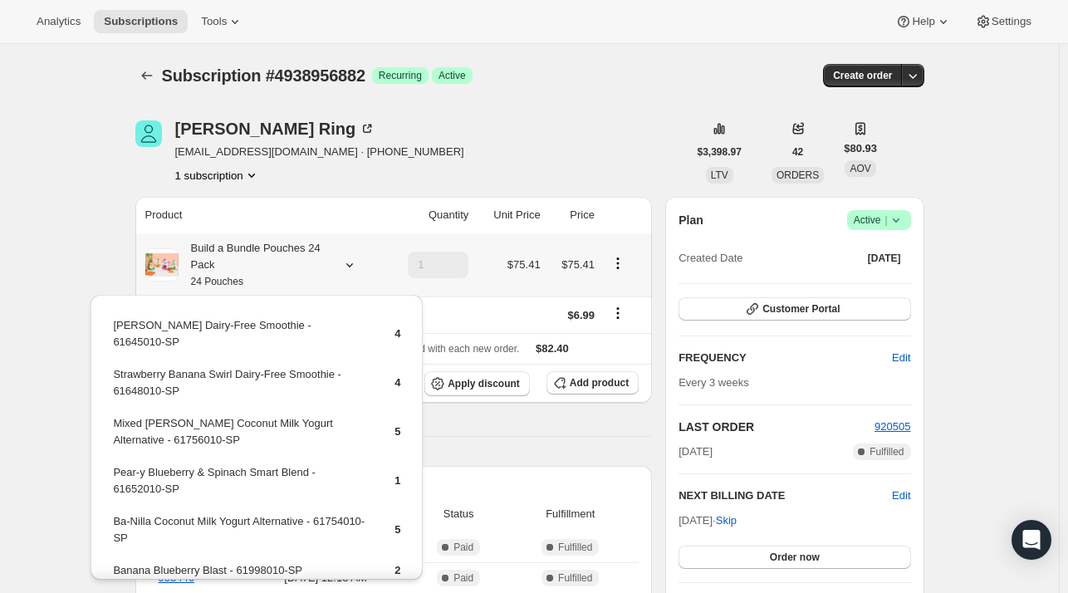
click at [198, 378] on td "Strawberry Banana Swirl Dairy-Free Smoothie - 61648010-SP" at bounding box center [239, 388] width 254 height 47
drag, startPoint x: 198, startPoint y: 378, endPoint x: 113, endPoint y: 364, distance: 85.9
click at [113, 365] on td "Strawberry Banana Swirl Dairy-Free Smoothie - 61648010-SP" at bounding box center [239, 388] width 254 height 47
copy td "Strawberry Banana Swirl Dairy-Free Smoothie - 61648010-SP"
click at [605, 399] on th "Apply discount Add product" at bounding box center [393, 383] width 517 height 39
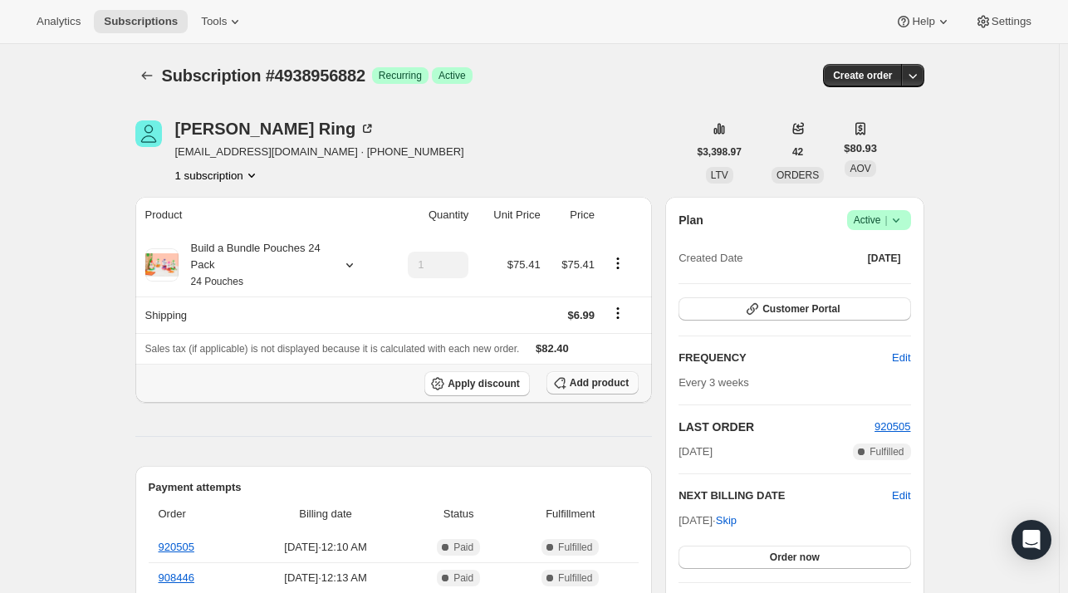
click at [605, 386] on span "Add product" at bounding box center [599, 382] width 59 height 13
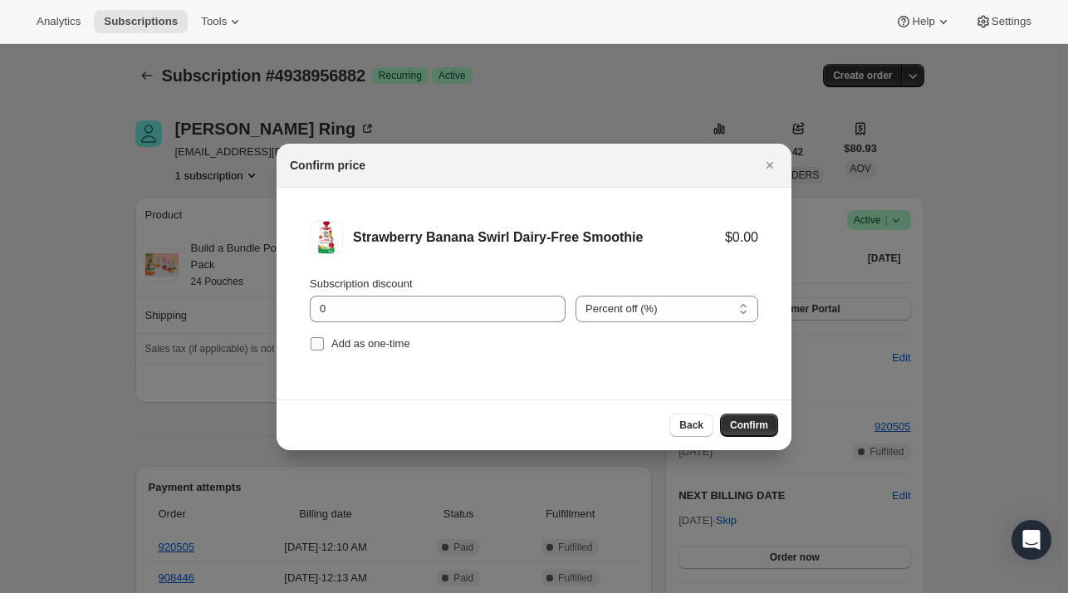
click at [394, 345] on span "Add as one-time" at bounding box center [370, 343] width 79 height 12
click at [324, 345] on input "Add as one-time" at bounding box center [317, 343] width 13 height 13
checkbox input "true"
click at [738, 423] on span "Confirm" at bounding box center [749, 424] width 38 height 13
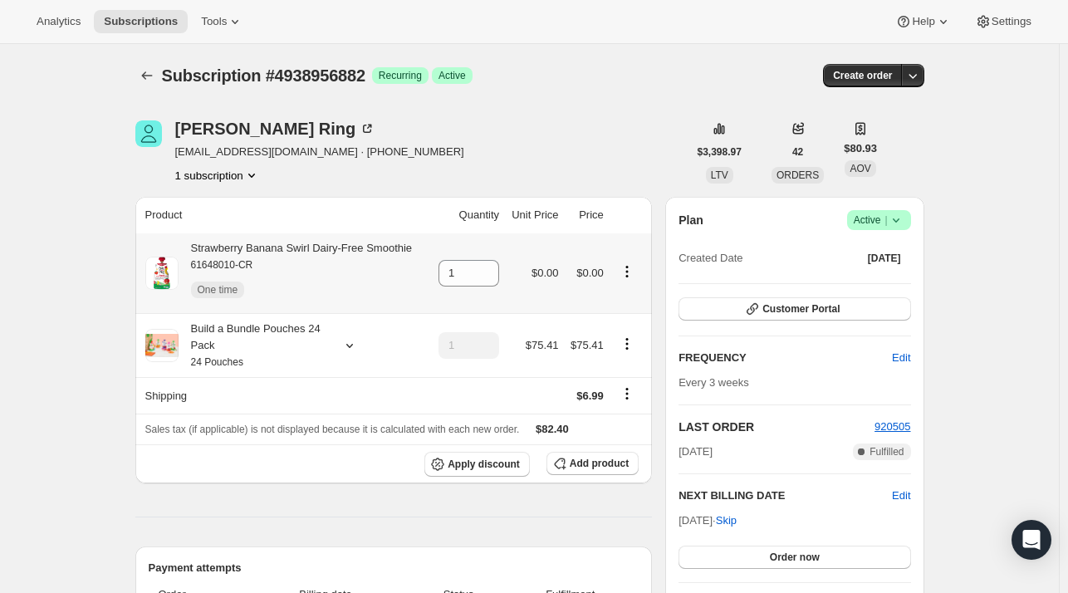
click at [362, 170] on div "1 subscription" at bounding box center [319, 175] width 289 height 17
click at [487, 266] on icon at bounding box center [486, 268] width 17 height 17
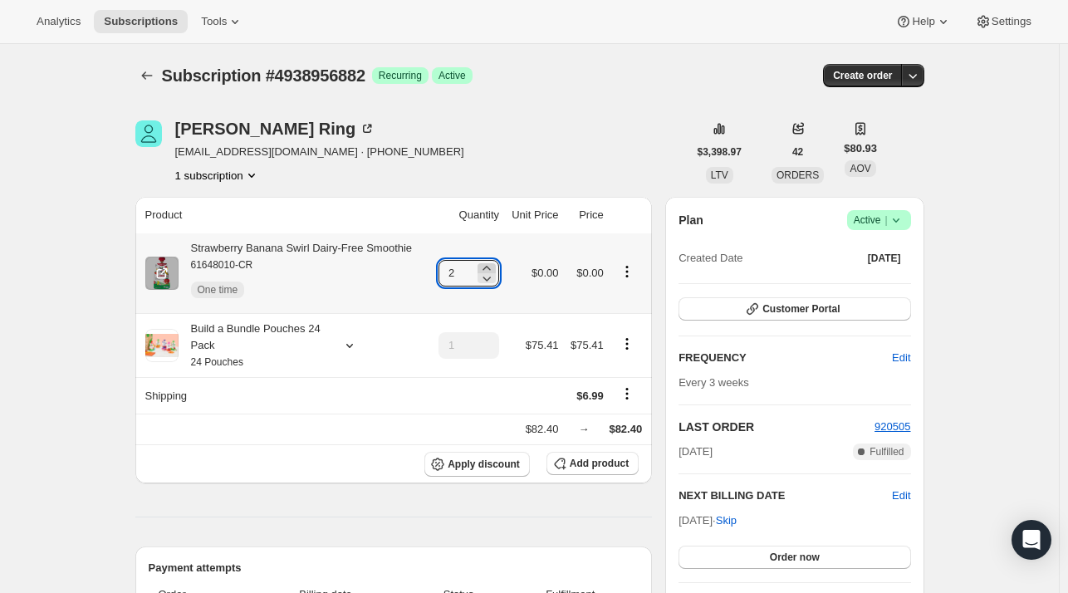
click at [487, 266] on icon at bounding box center [486, 268] width 17 height 17
click at [487, 265] on icon at bounding box center [486, 268] width 17 height 17
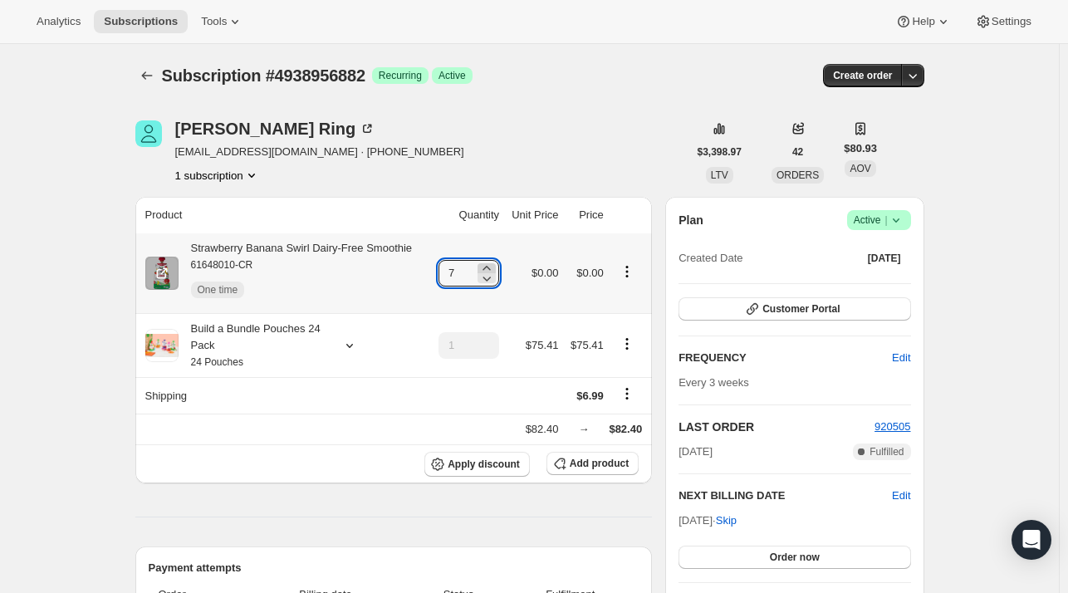
click at [487, 265] on icon at bounding box center [486, 268] width 17 height 17
click at [482, 280] on icon at bounding box center [486, 278] width 17 height 17
type input "8"
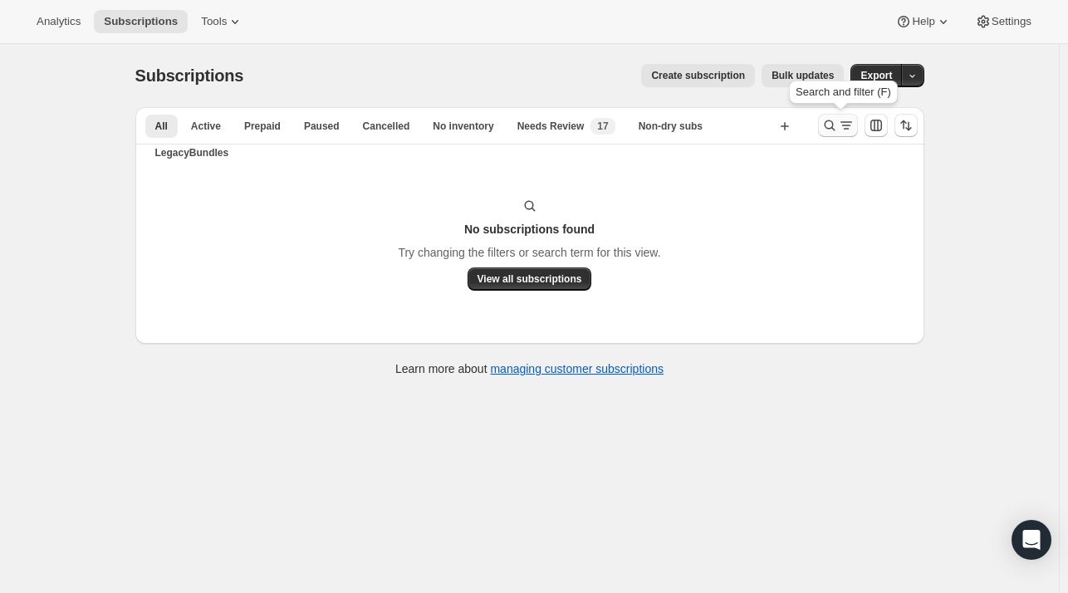
click at [836, 117] on icon "Search and filter results" at bounding box center [829, 125] width 17 height 17
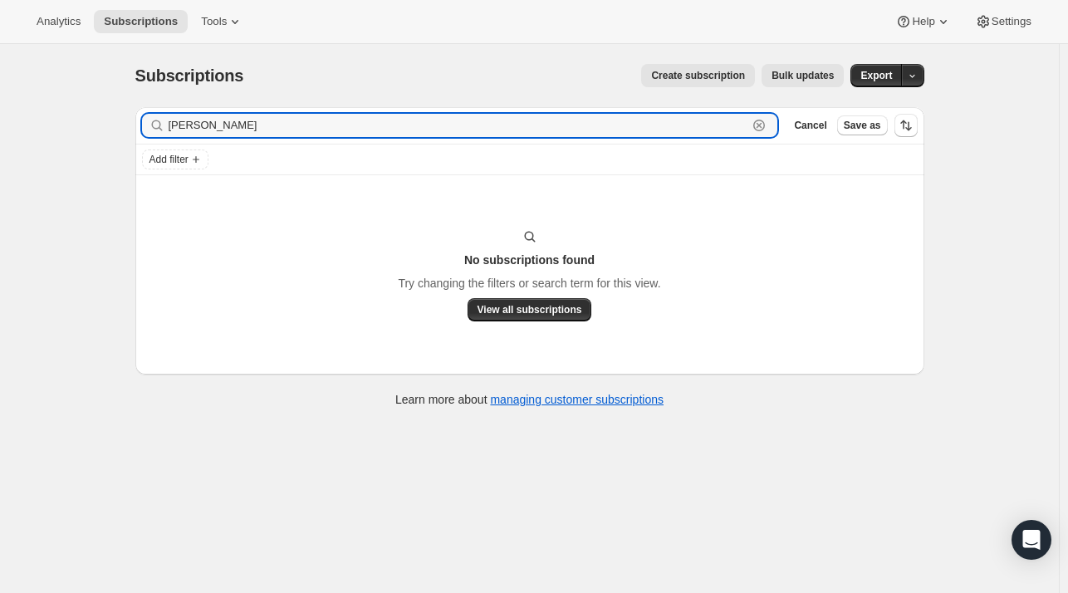
click at [767, 128] on icon "button" at bounding box center [759, 125] width 17 height 17
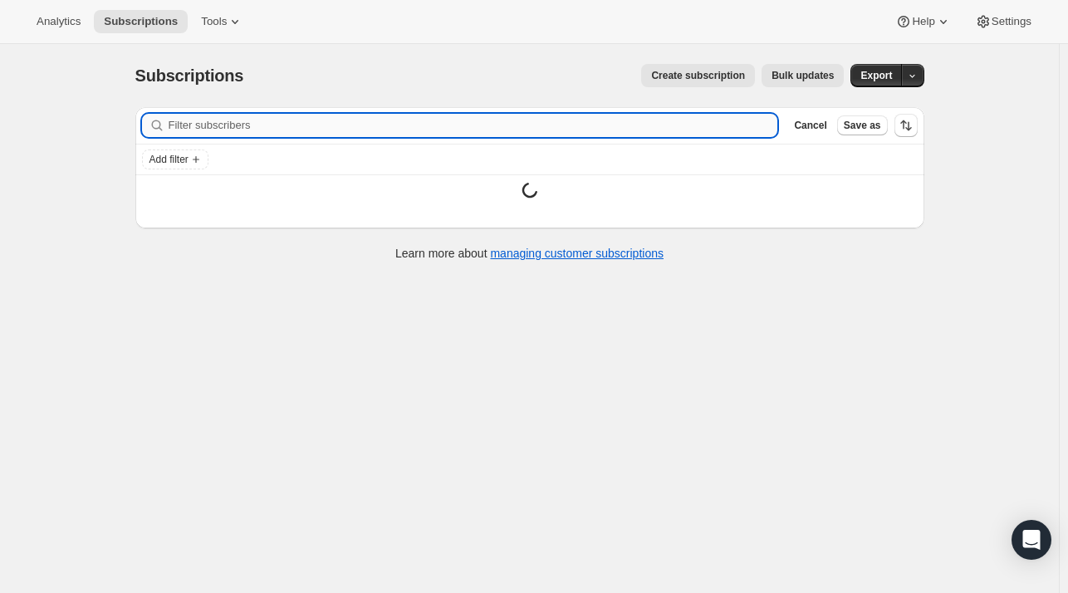
paste input "mkim821@gmail.com"
type input "mkim821@gmail.com"
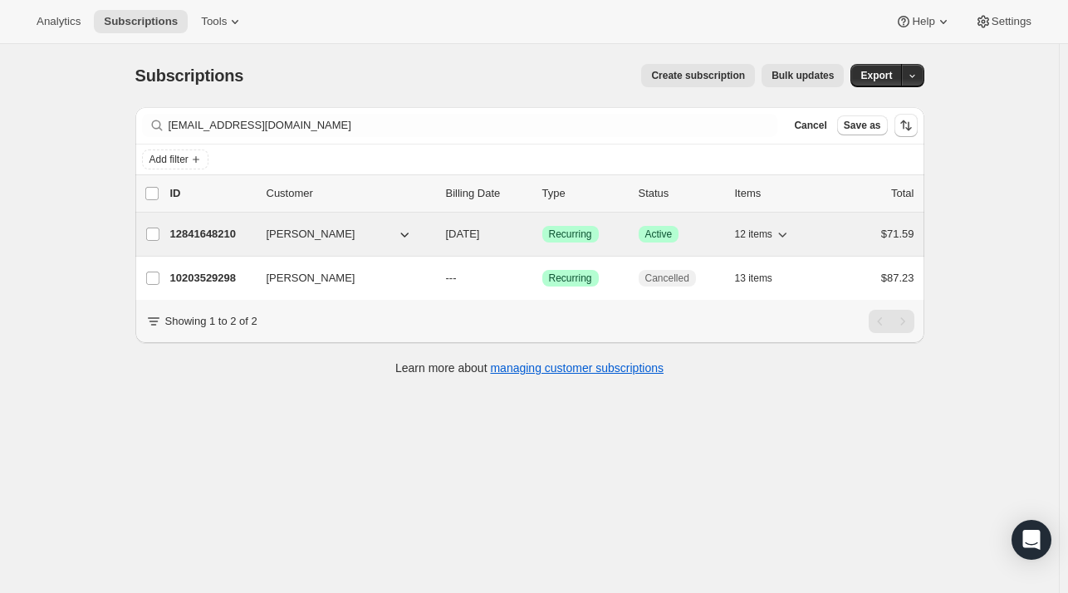
click at [259, 237] on div "12841648210 Melissa Beveridge 10/29/2025 Success Recurring Success Active 12 it…" at bounding box center [542, 234] width 744 height 23
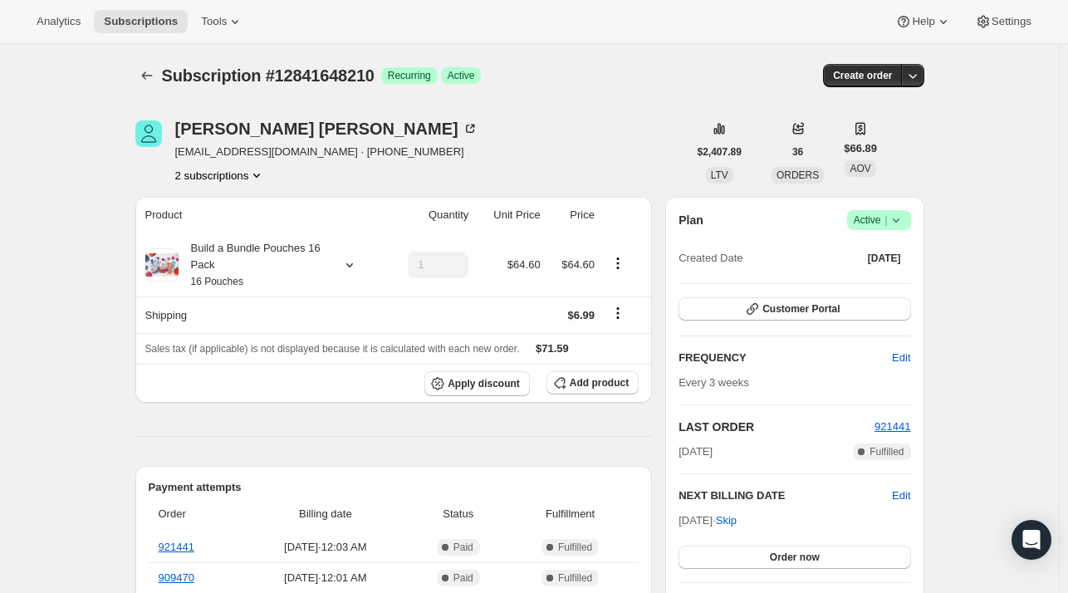
click at [252, 167] on icon "Product actions" at bounding box center [256, 175] width 17 height 17
click at [232, 198] on span "10203529298" at bounding box center [224, 206] width 115 height 17
